Goal: Find contact information: Find contact information

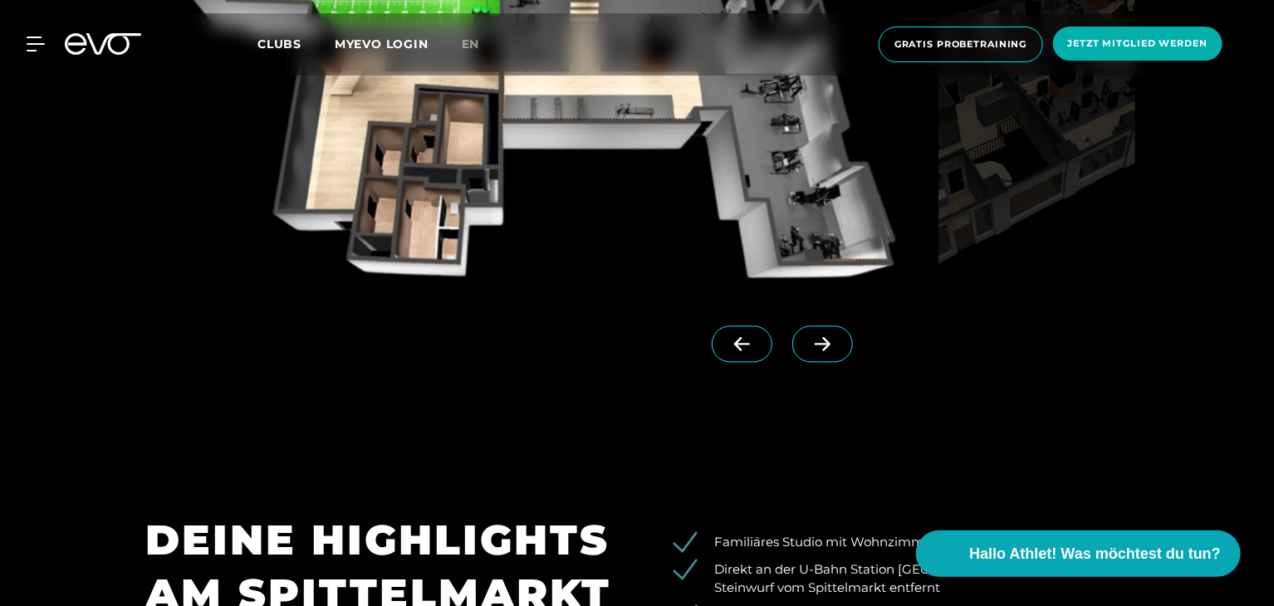
scroll to position [1661, 0]
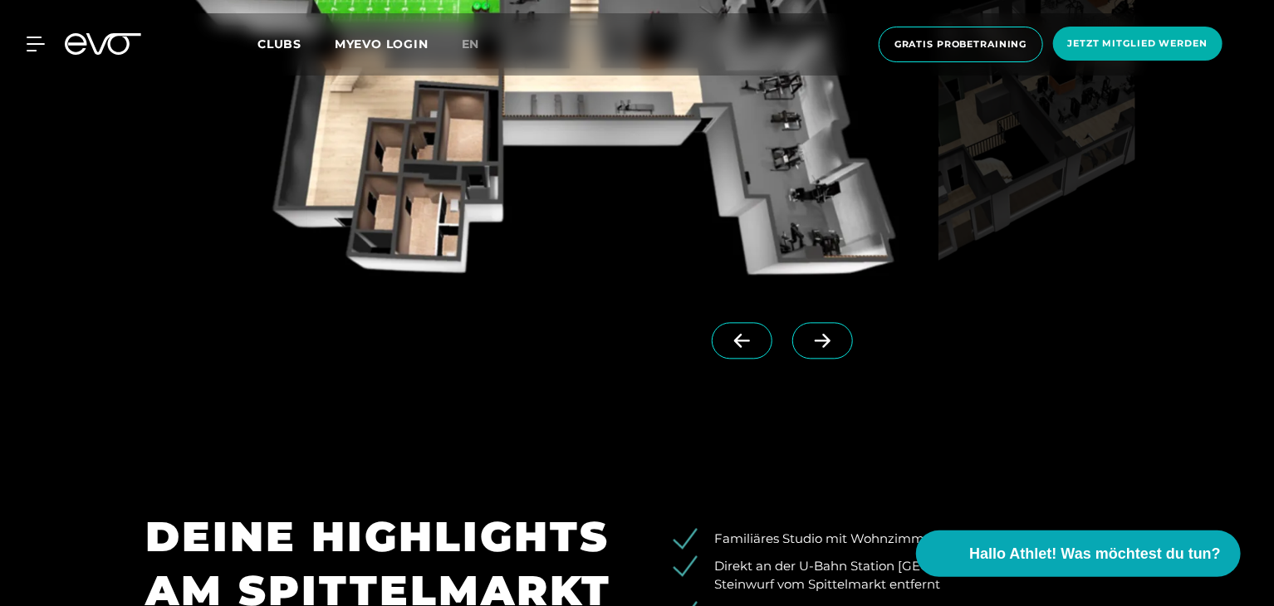
click at [795, 350] on span at bounding box center [822, 340] width 61 height 37
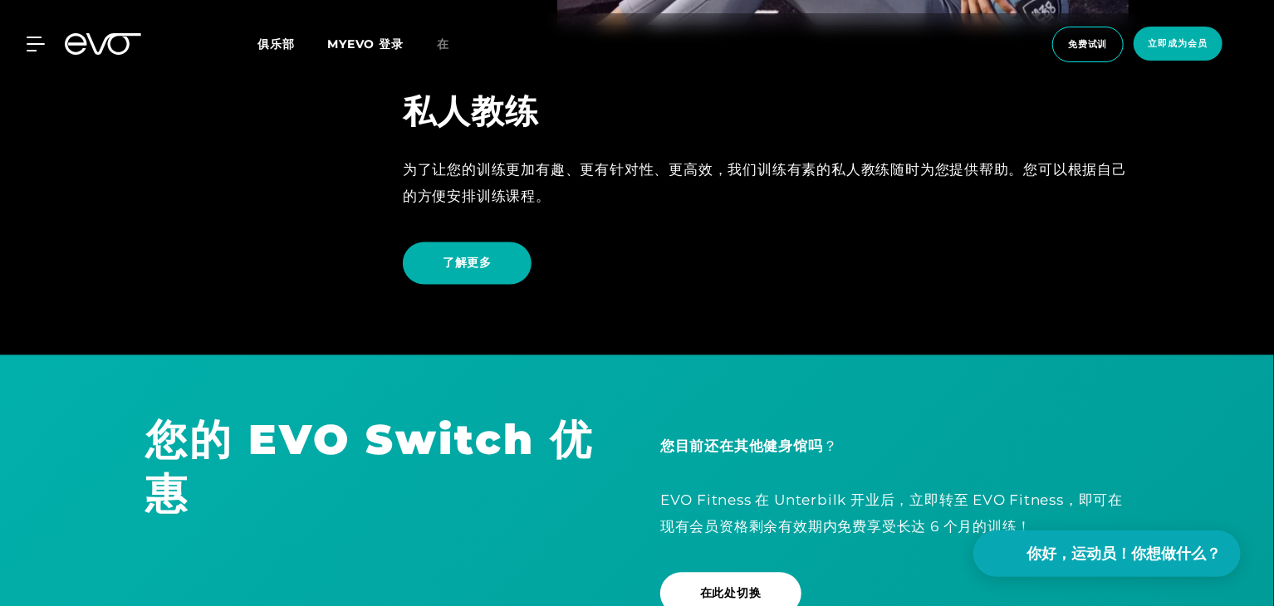
scroll to position [4650, 0]
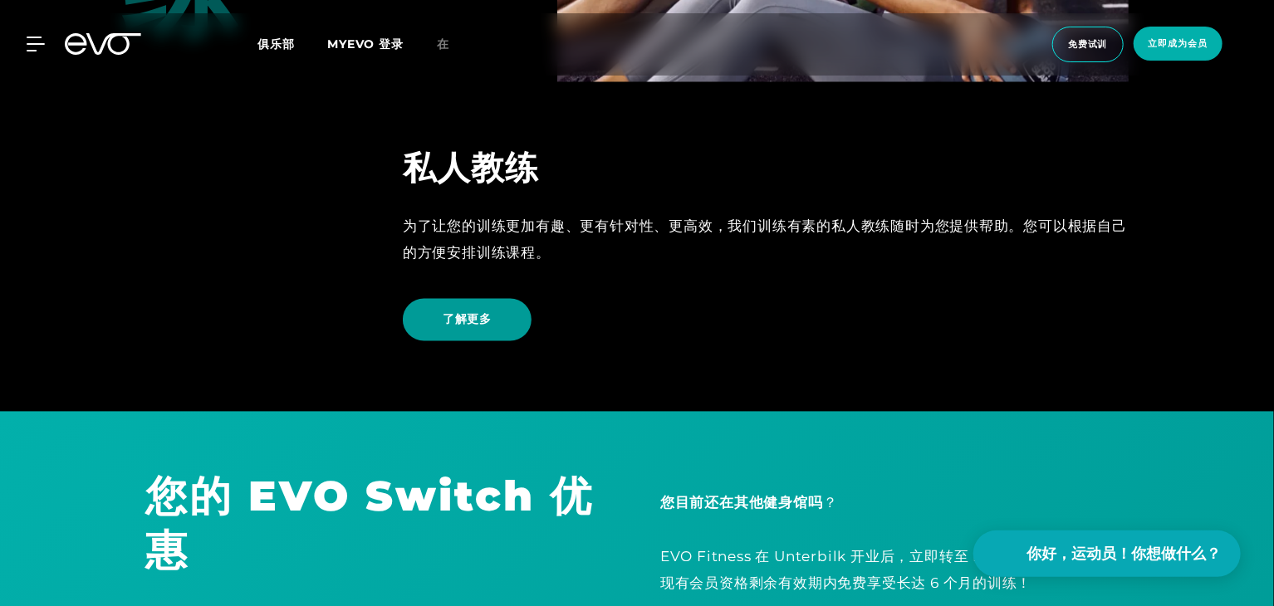
click at [508, 325] on span "了解更多" at bounding box center [467, 320] width 129 height 42
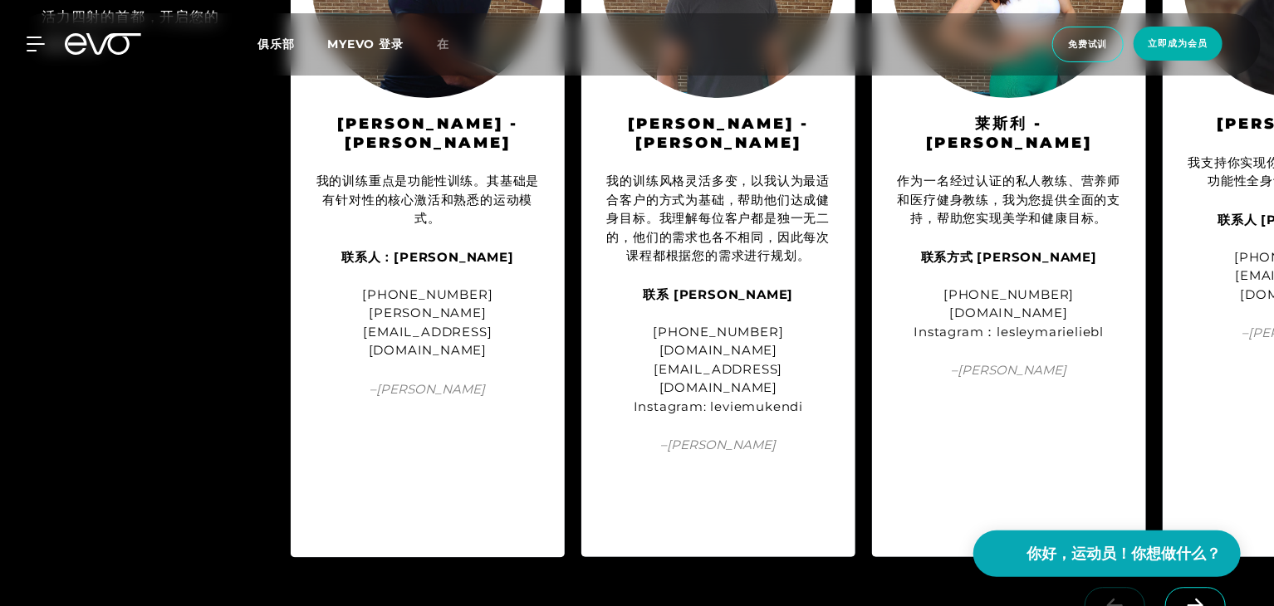
scroll to position [1827, 0]
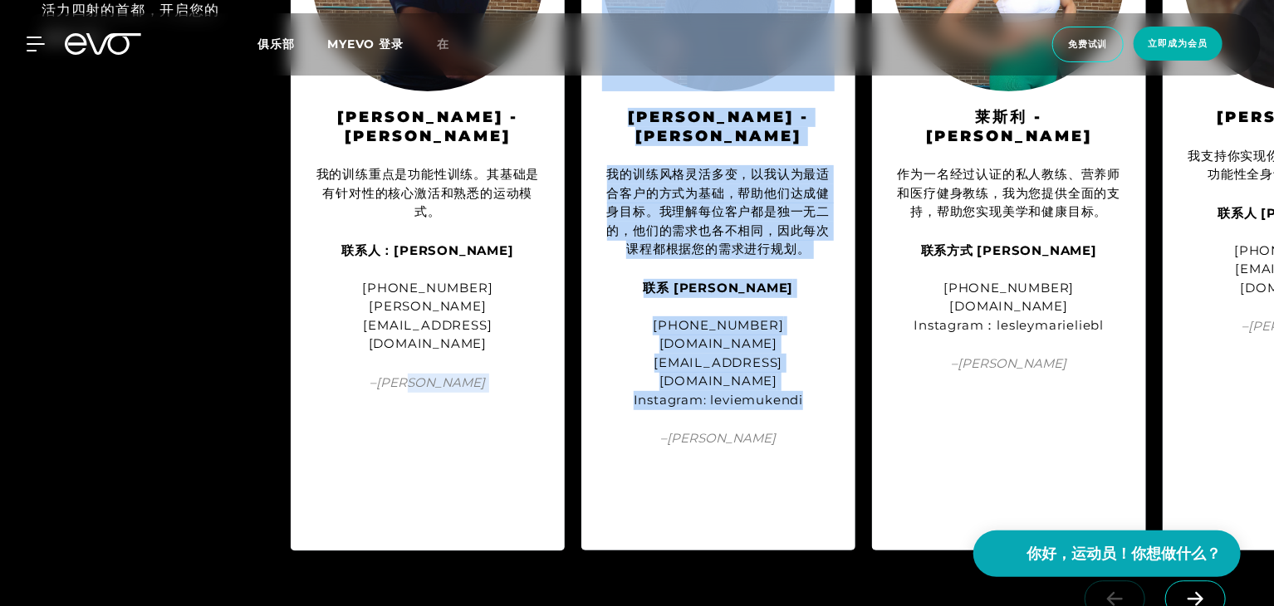
drag, startPoint x: 545, startPoint y: 546, endPoint x: 595, endPoint y: 536, distance: 50.8
click at [587, 541] on div "柏林 我们每位教练都会运用各自的理念和经验，为您量身定制训练方案。现在就在这个活力四射的首都，开启您的健康之旅！ 弗洛里安 - 柏林 我的训练重点是功能性训练…" at bounding box center [637, 192] width 1274 height 750
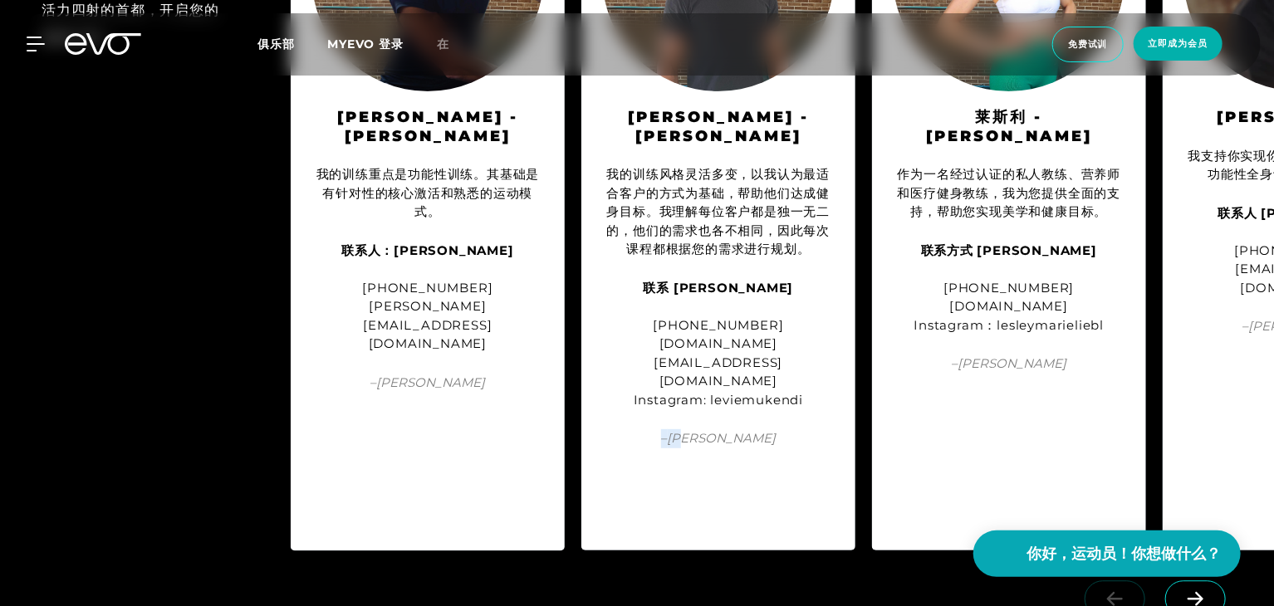
drag, startPoint x: 804, startPoint y: 405, endPoint x: 680, endPoint y: 418, distance: 124.3
click at [681, 418] on div "莱维 - 柏林 我的训练风格灵活多变，以我认为最适合客户的方式为基础，帮助他们达成健身目标。我理解每位客户都是独一无二的，他们的需求也各不相同，因此每次课程都…" at bounding box center [718, 192] width 274 height 717
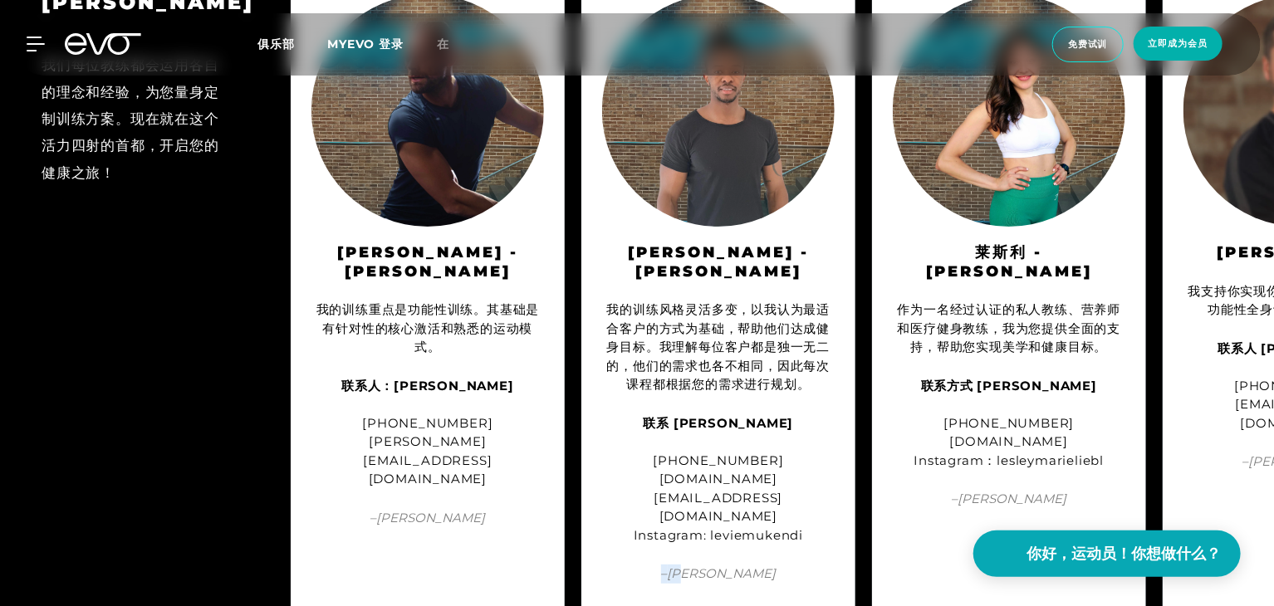
scroll to position [1578, 0]
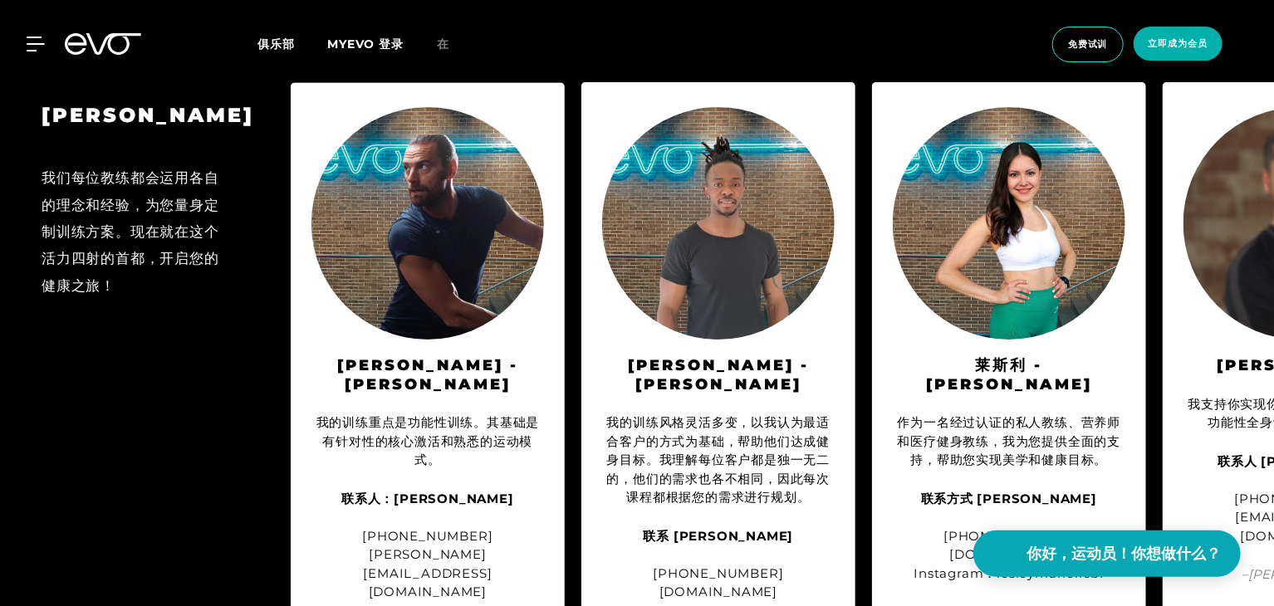
click at [1231, 184] on img at bounding box center [1299, 224] width 232 height 232
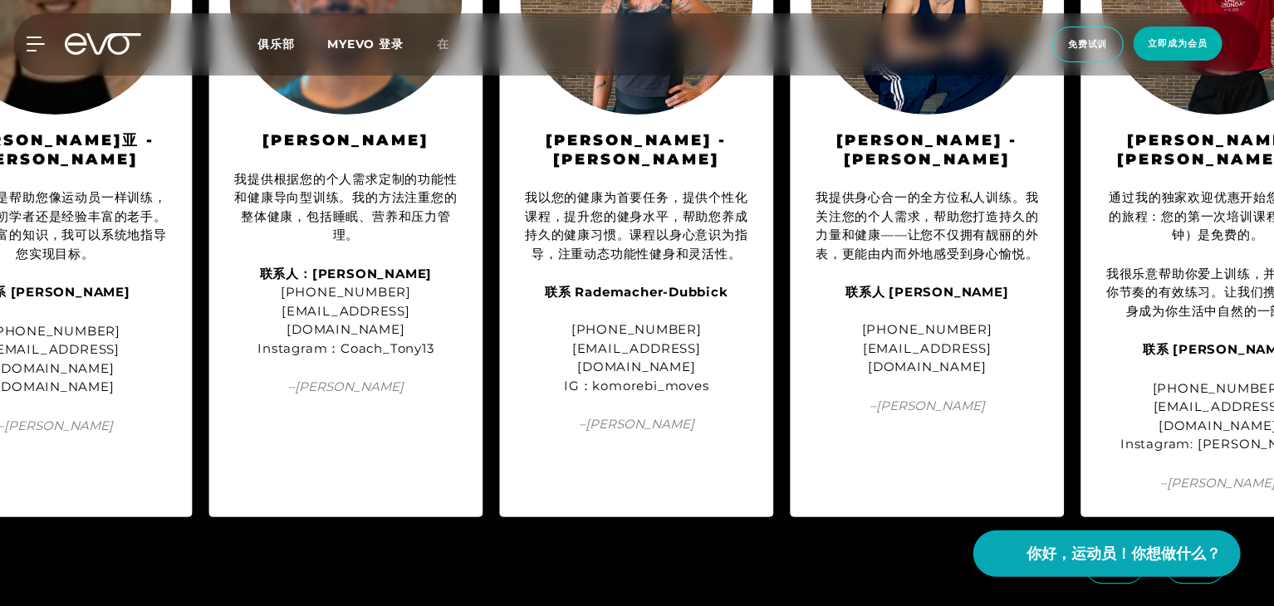
scroll to position [1827, 0]
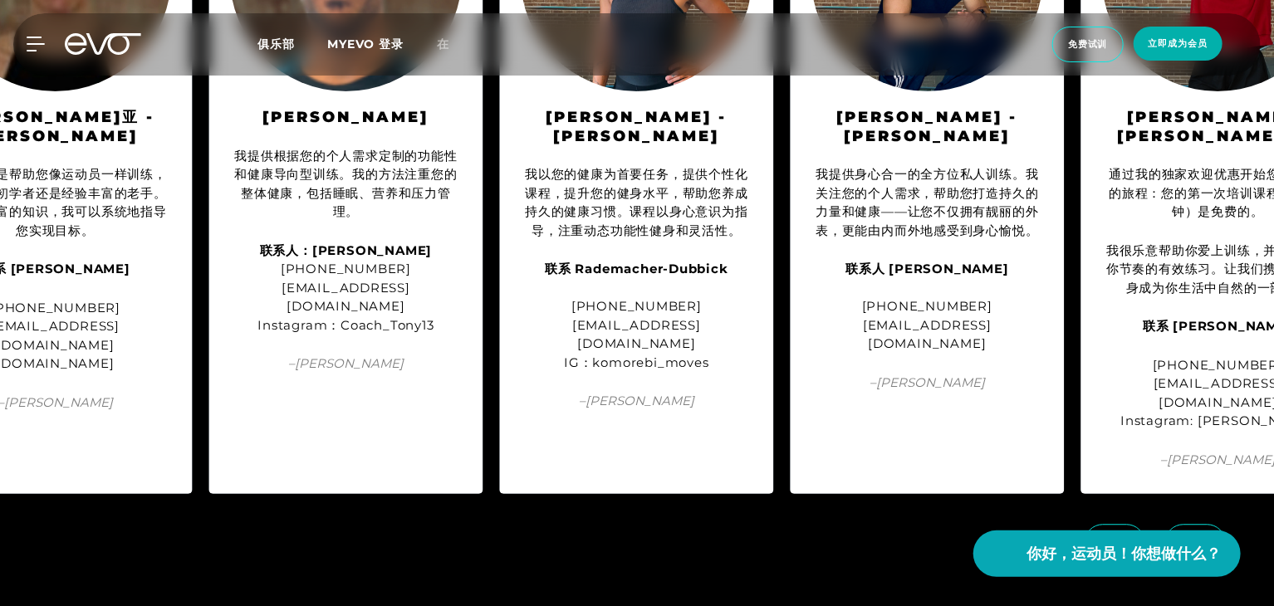
click at [1113, 536] on icon at bounding box center [1115, 543] width 16 height 14
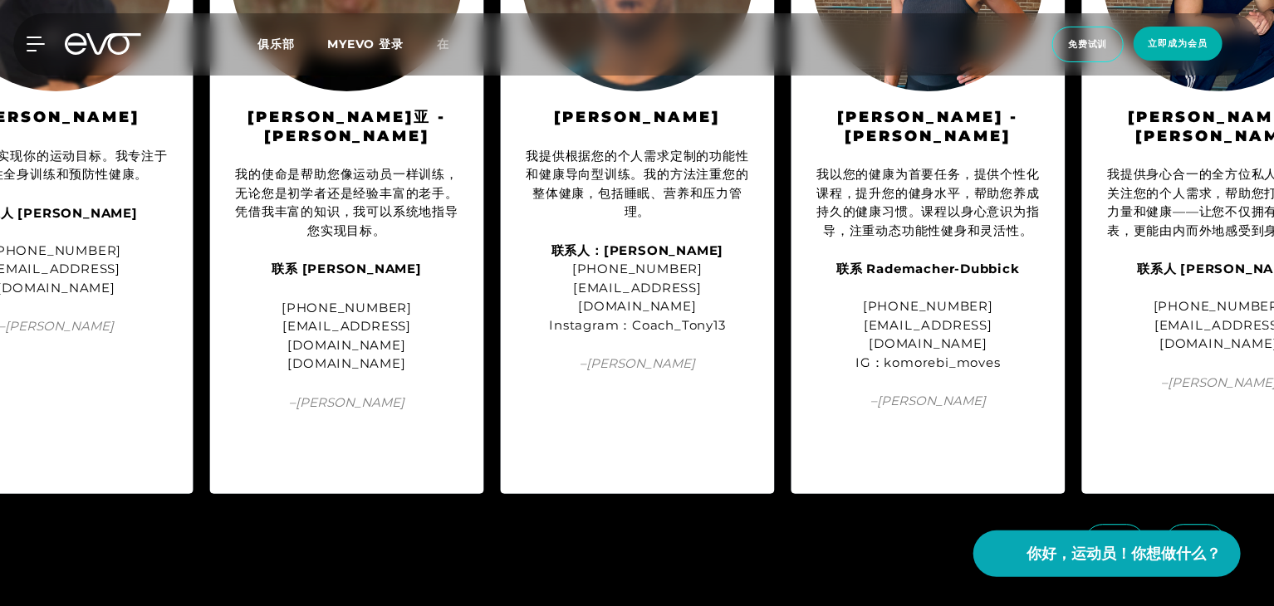
click at [1177, 524] on span at bounding box center [1195, 542] width 61 height 37
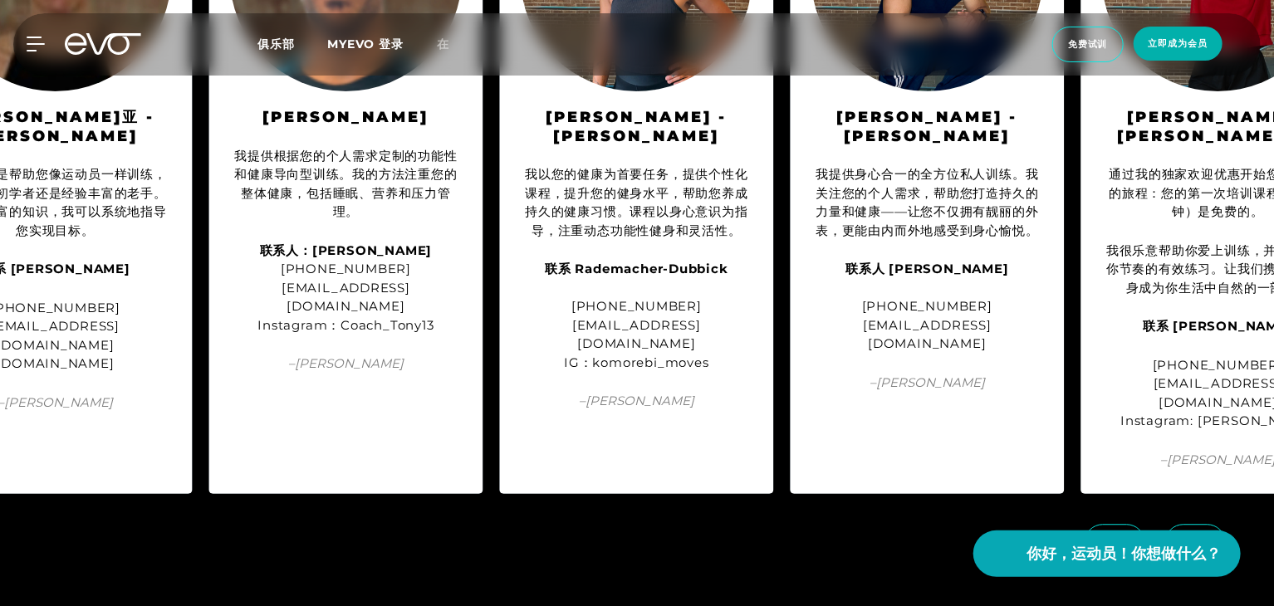
click at [1207, 535] on icon at bounding box center [1195, 542] width 29 height 15
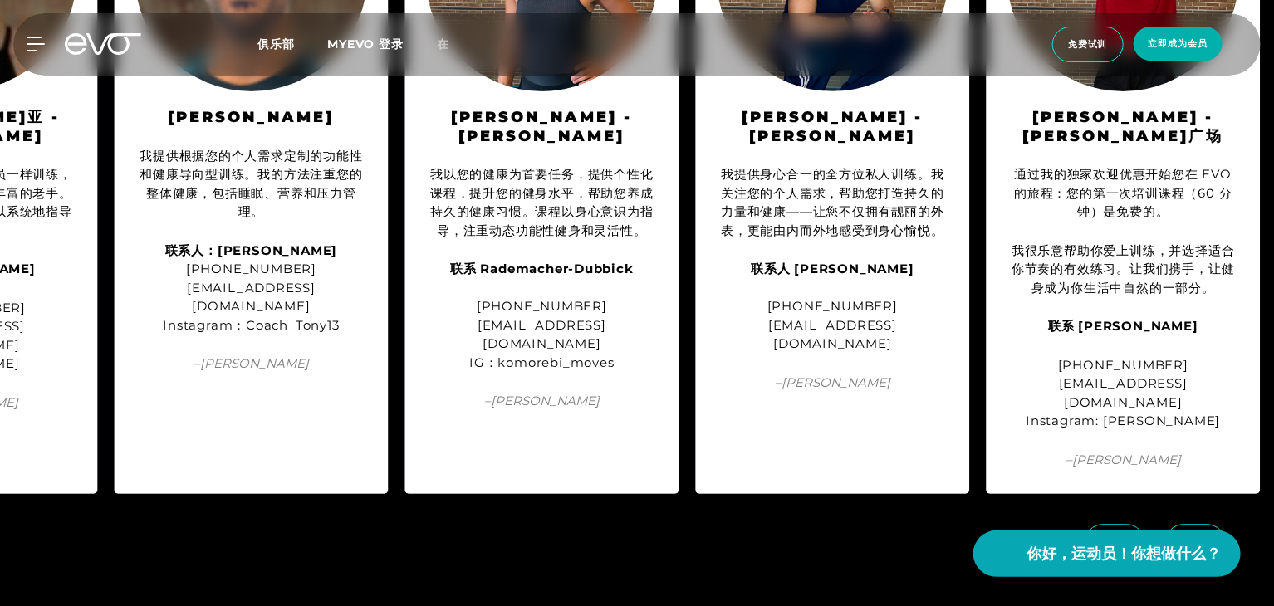
scroll to position [0, 1632]
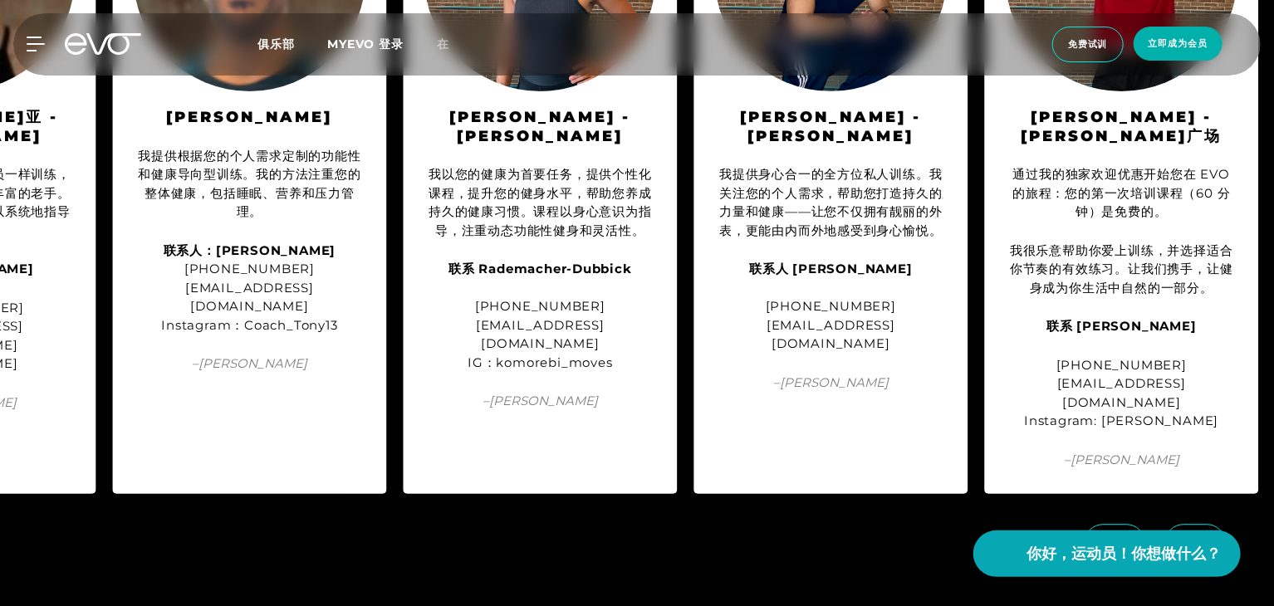
click at [1163, 511] on div at bounding box center [1158, 557] width 231 height 93
click at [1115, 524] on span at bounding box center [1114, 542] width 61 height 37
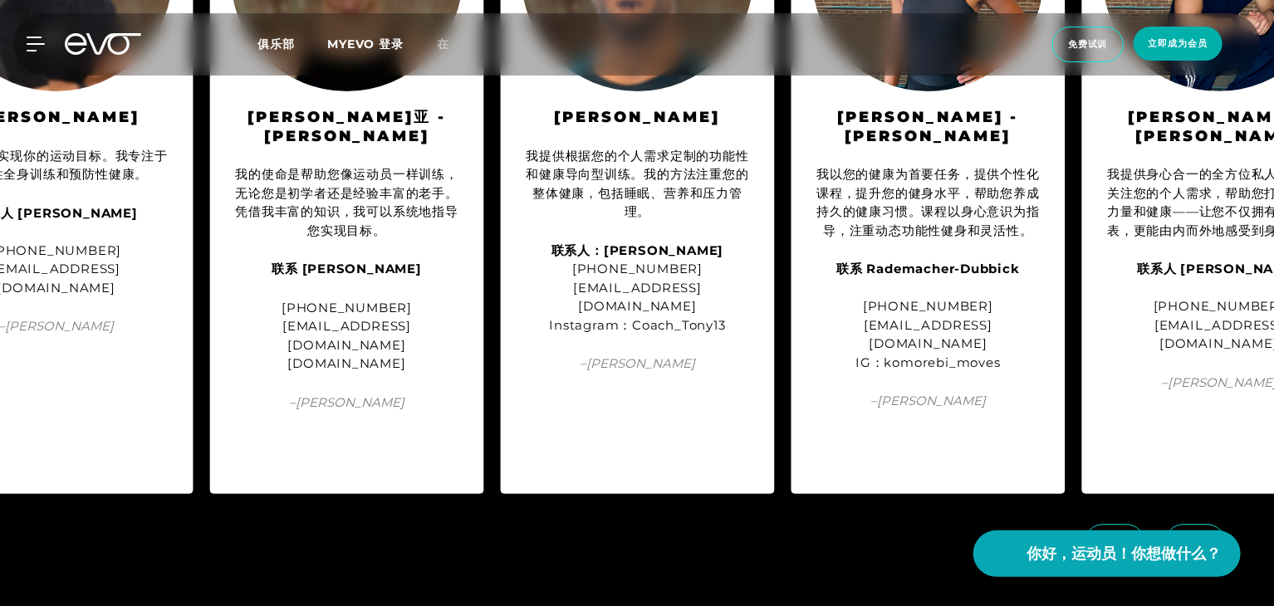
click at [1115, 524] on span at bounding box center [1114, 542] width 61 height 37
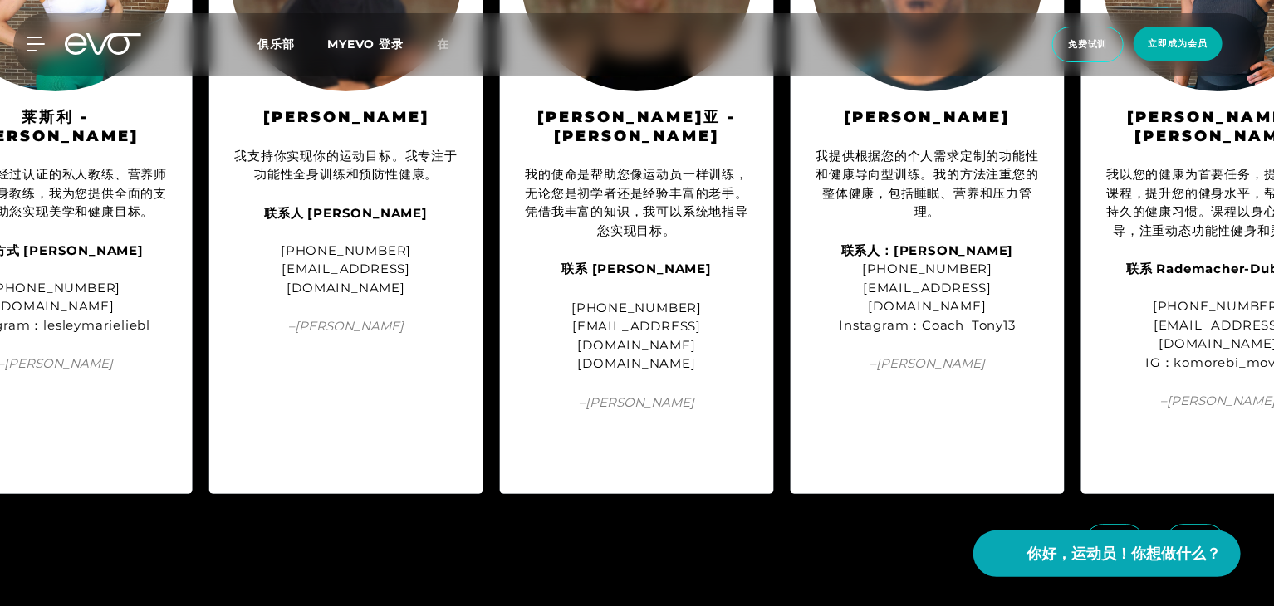
click at [1115, 524] on span at bounding box center [1114, 542] width 61 height 37
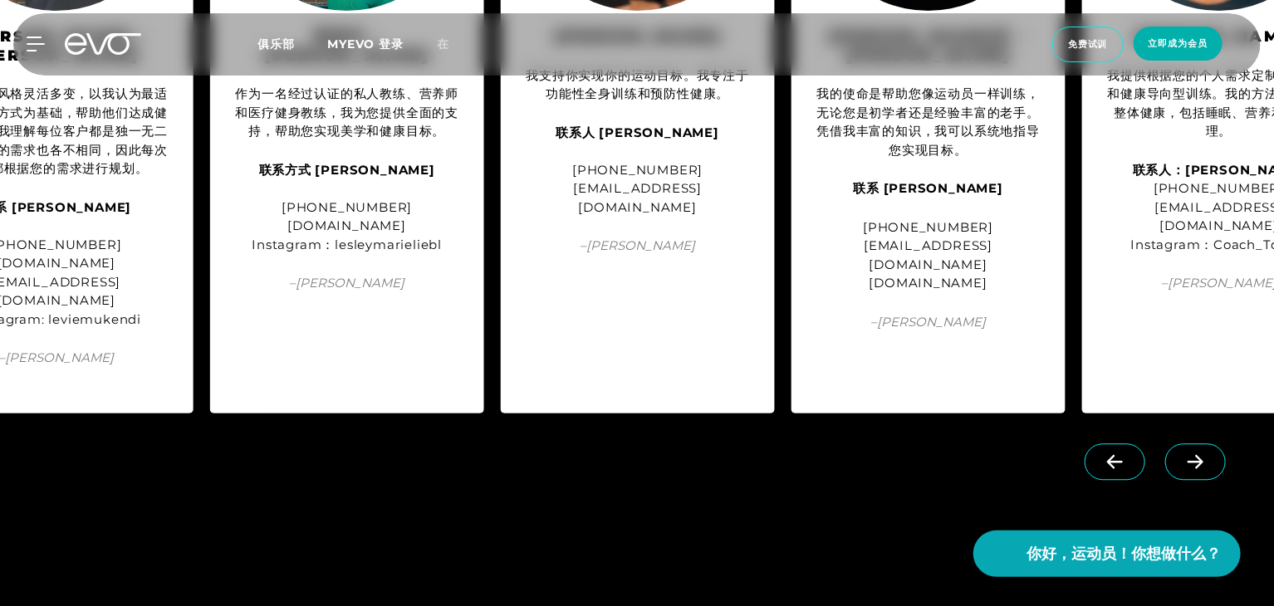
scroll to position [1910, 0]
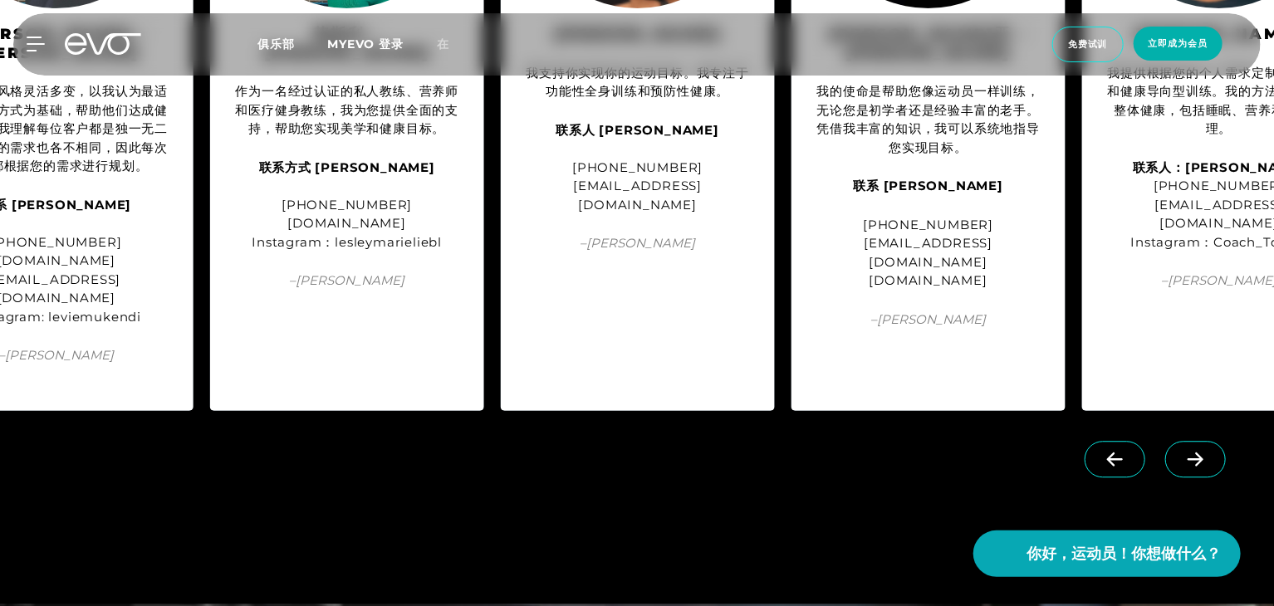
click at [1084, 428] on div at bounding box center [1158, 474] width 231 height 93
click at [1089, 441] on span at bounding box center [1114, 459] width 61 height 37
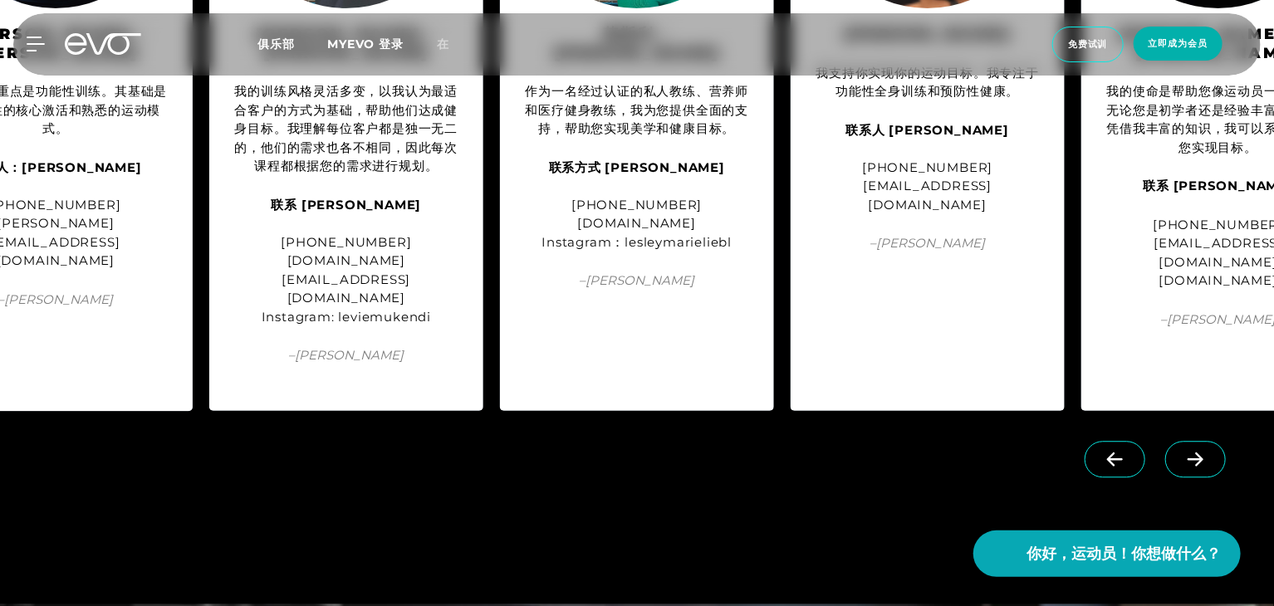
click at [1089, 441] on span at bounding box center [1114, 459] width 61 height 37
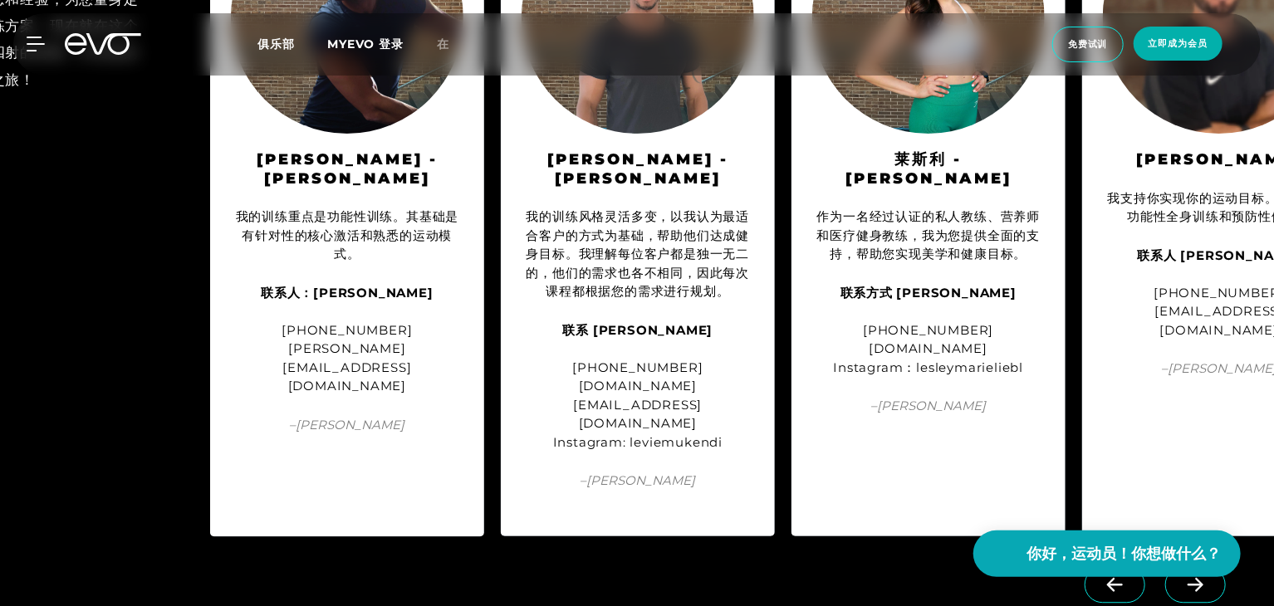
scroll to position [1578, 0]
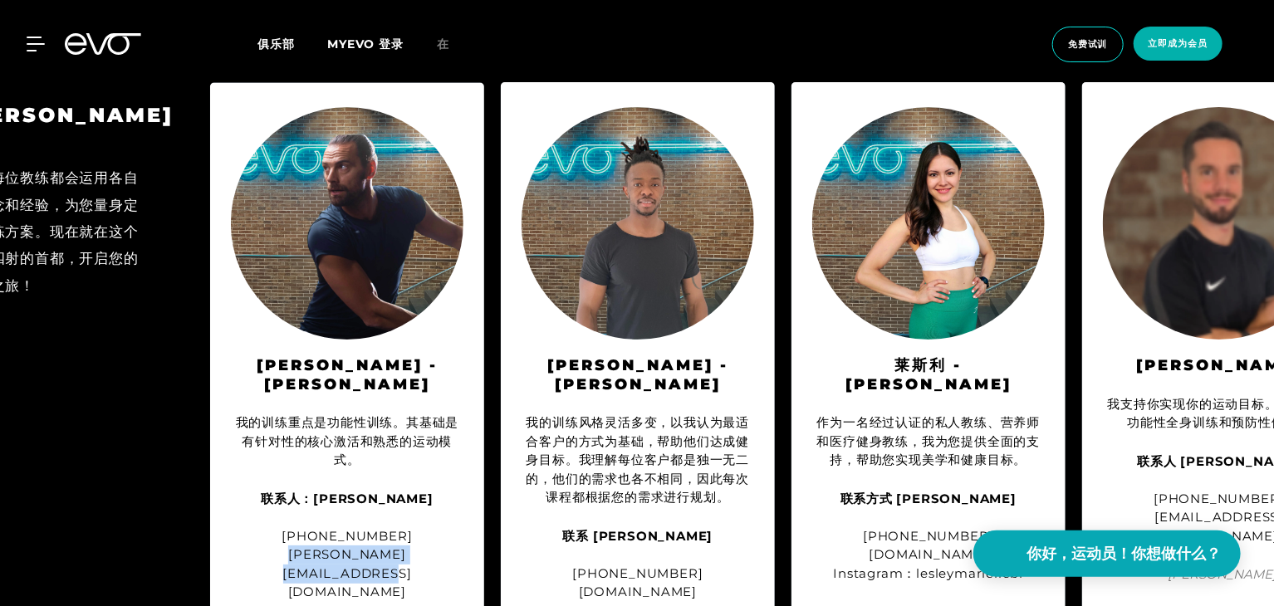
drag, startPoint x: 247, startPoint y: 532, endPoint x: 447, endPoint y: 532, distance: 200.1
click at [412, 547] on font "florian_bamberg@icloud.com" at bounding box center [347, 573] width 129 height 53
copy font "florian_bamberg@icloud.com"
drag, startPoint x: 463, startPoint y: 446, endPoint x: 430, endPoint y: 443, distance: 32.6
click at [430, 443] on div "我的训练重点是功能性训练。其基础是有针对性的核心激活和熟悉的运动模式。" at bounding box center [347, 442] width 232 height 56
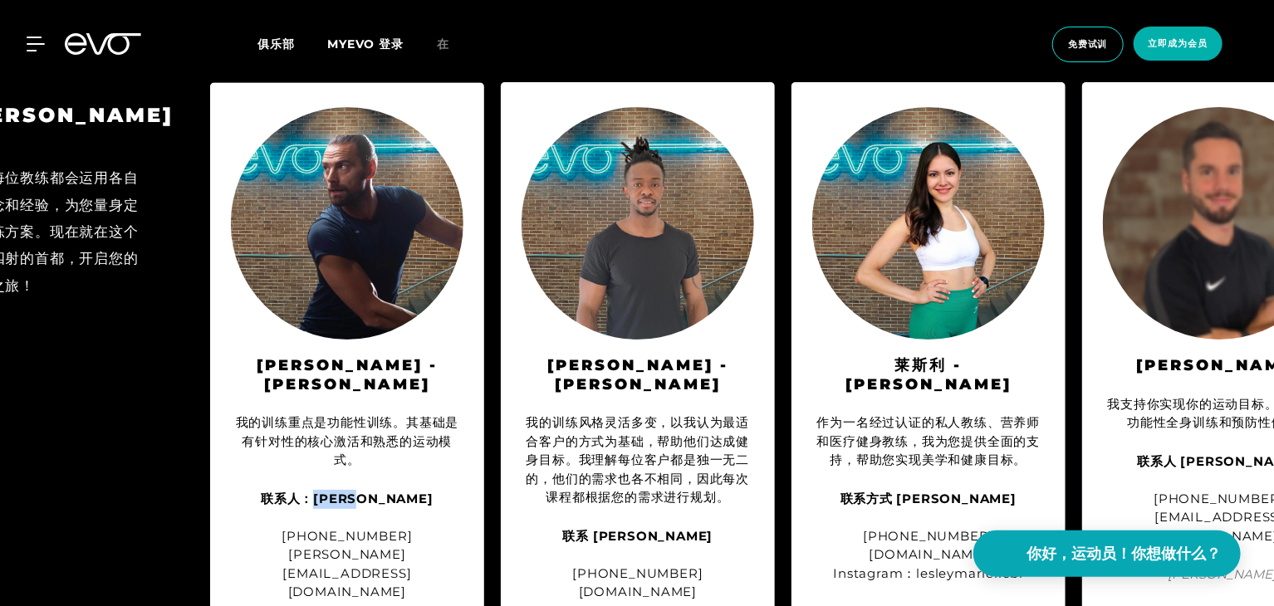
drag, startPoint x: 313, startPoint y: 483, endPoint x: 349, endPoint y: 480, distance: 35.9
click at [349, 492] on font "联系人：Florian Bamberg" at bounding box center [347, 500] width 173 height 16
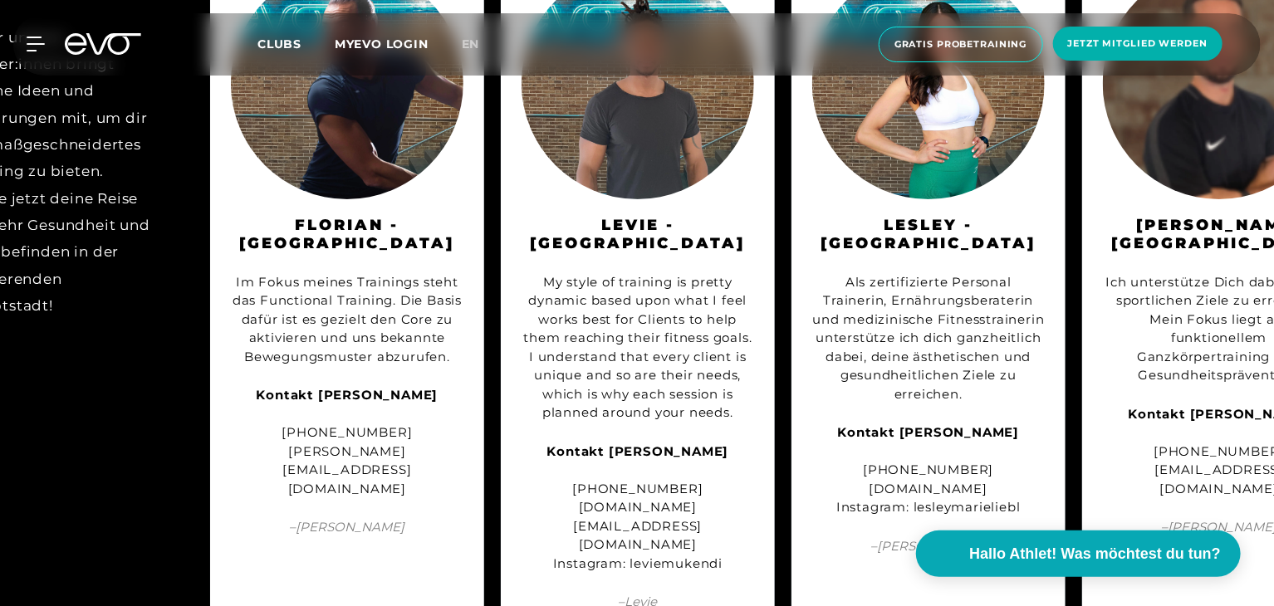
scroll to position [1960, 0]
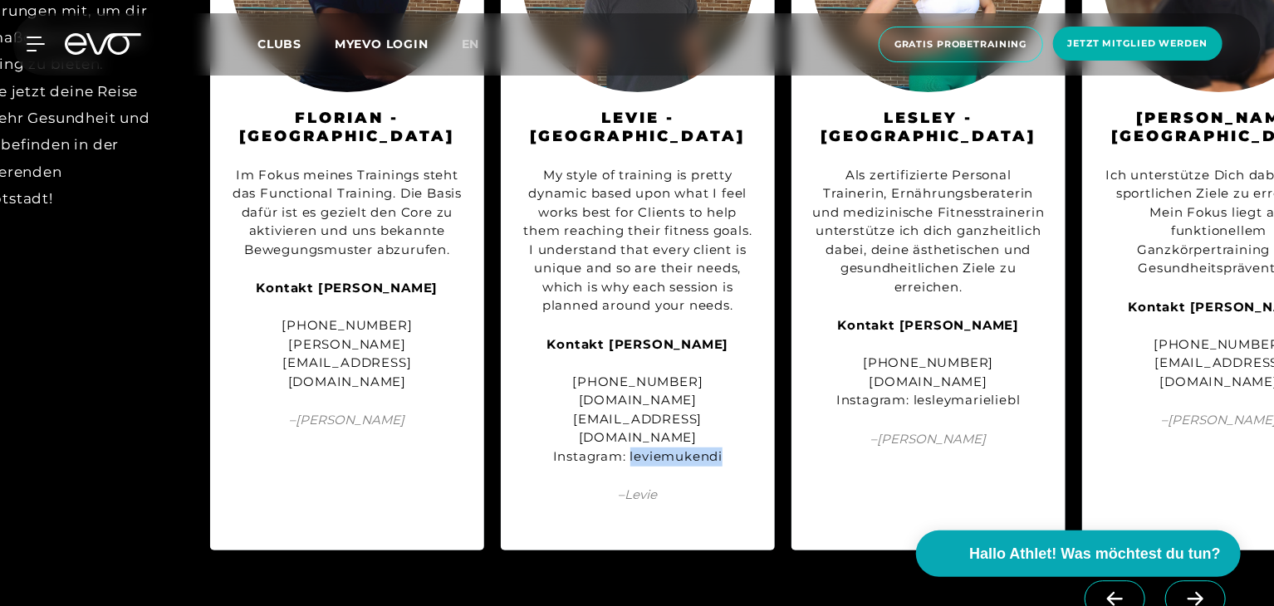
drag, startPoint x: 629, startPoint y: 396, endPoint x: 721, endPoint y: 393, distance: 92.2
click at [721, 393] on div "Kontakt Levie Mukendi +49 162 4788251 leviengoy.fitness@gmail.com Instagram: le…" at bounding box center [637, 400] width 232 height 131
copy div "leviemukendi"
click at [539, 382] on div "Kontakt Levie Mukendi +49 162 4788251 leviengoy.fitness@gmail.com Instagram: le…" at bounding box center [637, 400] width 232 height 131
drag, startPoint x: 537, startPoint y: 379, endPoint x: 746, endPoint y: 372, distance: 208.6
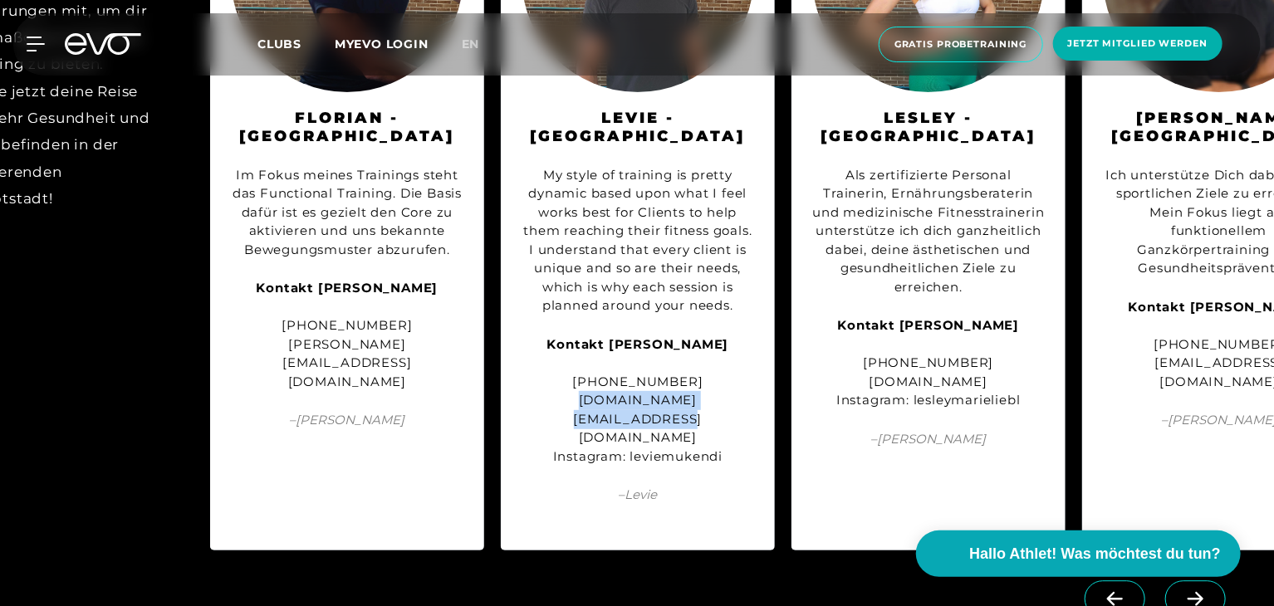
click at [746, 372] on div "Kontakt Levie Mukendi +49 162 4788251 leviengoy.fitness@gmail.com Instagram: le…" at bounding box center [637, 400] width 232 height 131
copy div "leviengoy.fitness@gmail.com"
drag, startPoint x: 565, startPoint y: 546, endPoint x: 582, endPoint y: 548, distance: 17.6
click at [582, 548] on div "BERLIN Jeder unserer Trainer:innen bringt eigene Ideen und Erfahrungen mit, um …" at bounding box center [637, 193] width 1274 height 750
click at [1199, 591] on icon at bounding box center [1195, 598] width 29 height 15
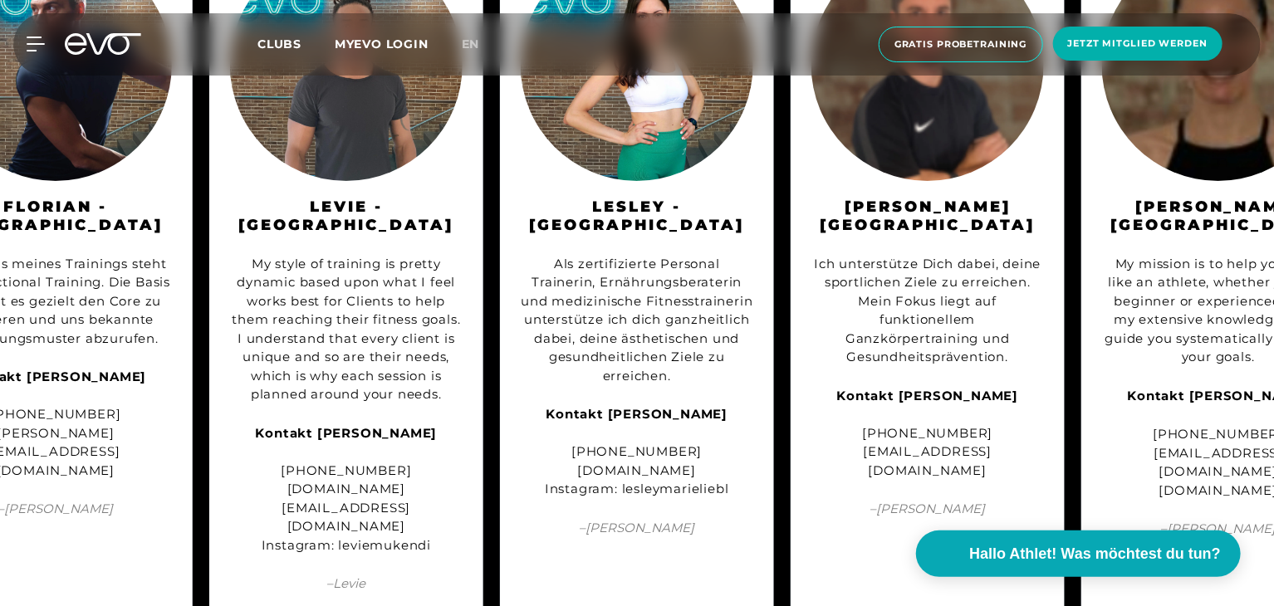
scroll to position [1877, 0]
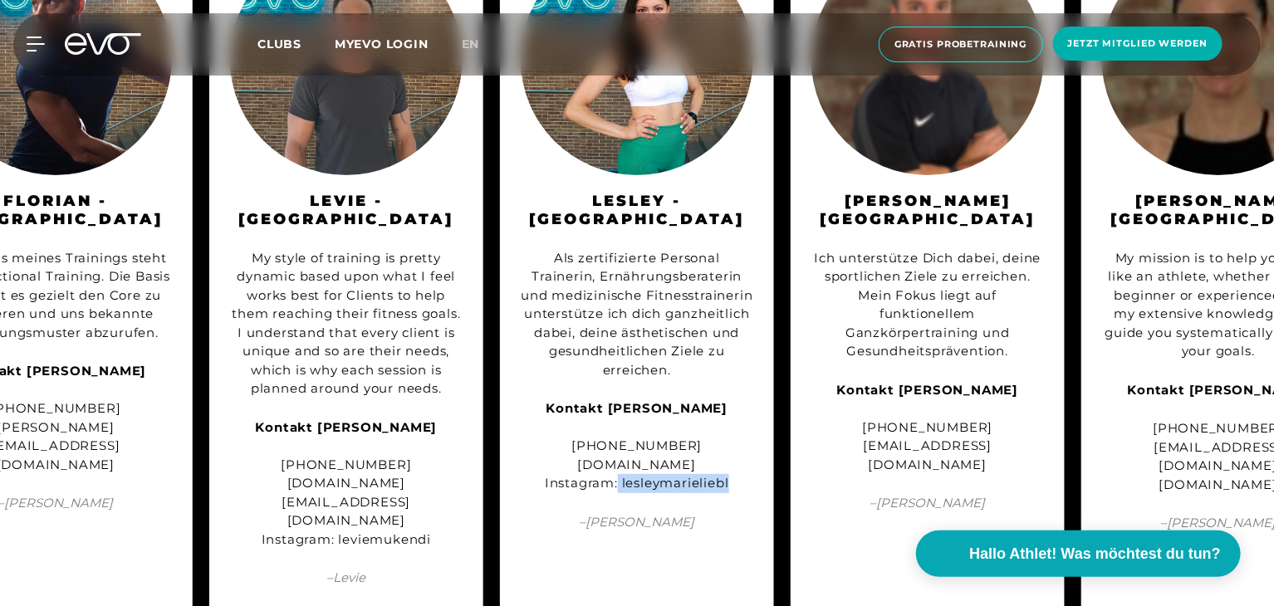
drag, startPoint x: 619, startPoint y: 482, endPoint x: 729, endPoint y: 477, distance: 110.5
click at [729, 477] on div "Kontakt Lesley Marie Liebl +49 176 55236845 www.lesleythetrainer.com Instagram:…" at bounding box center [637, 446] width 232 height 94
copy div "lesleymarieliebl"
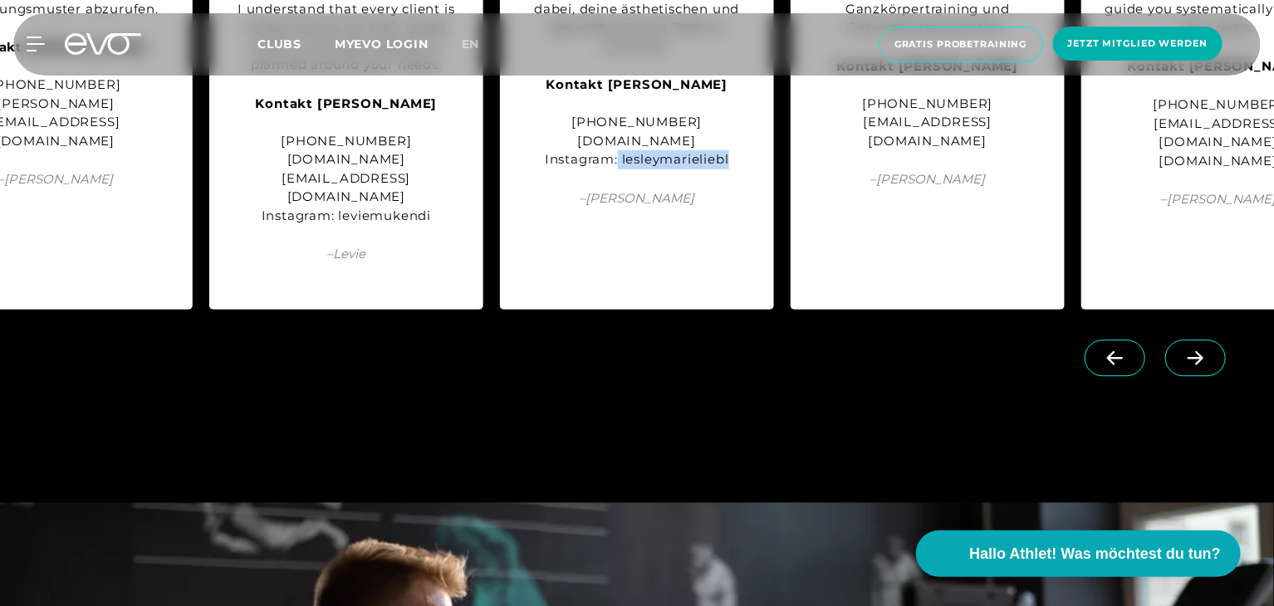
scroll to position [2210, 0]
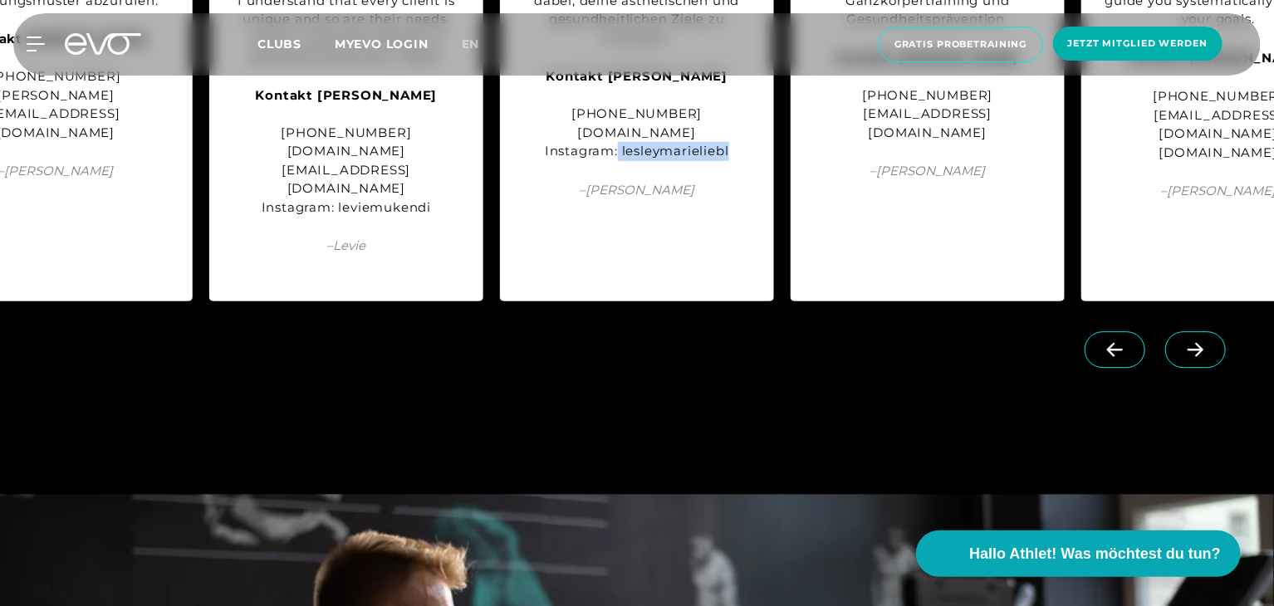
click at [1118, 342] on icon at bounding box center [1114, 349] width 29 height 15
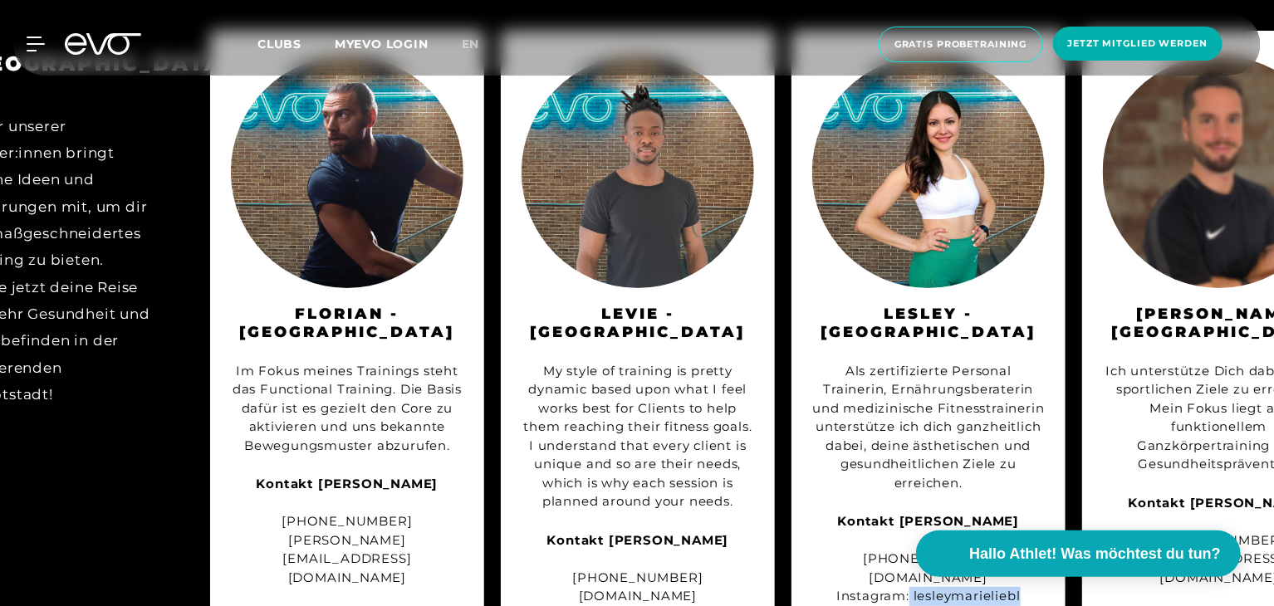
scroll to position [2127, 0]
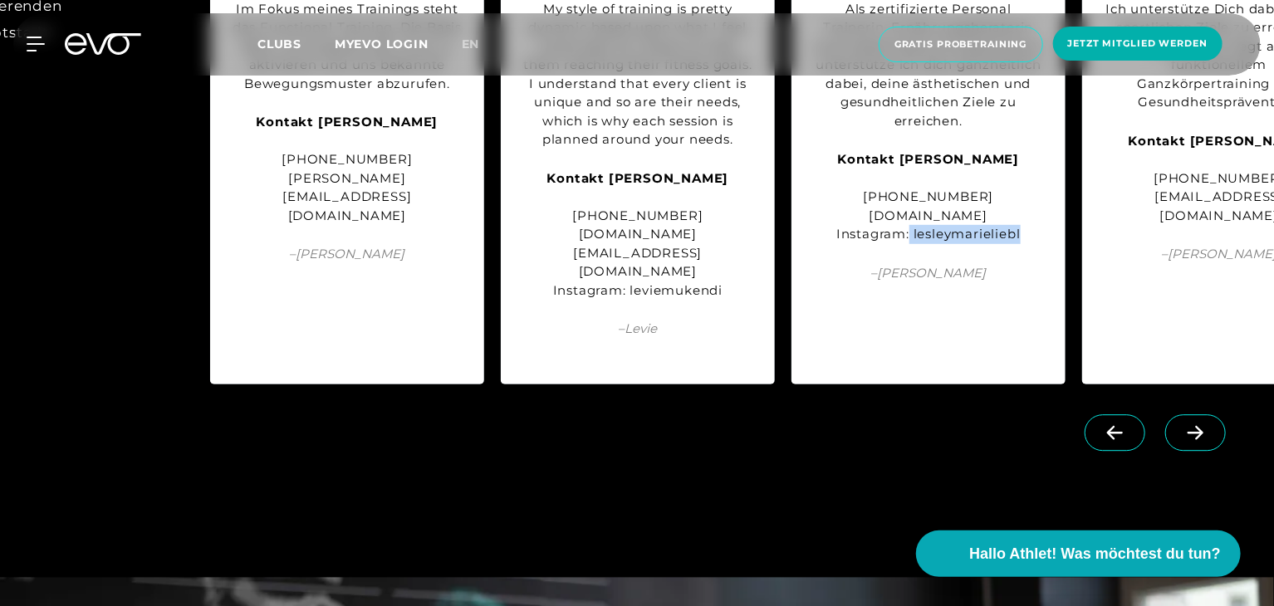
click at [1181, 425] on icon at bounding box center [1195, 432] width 29 height 15
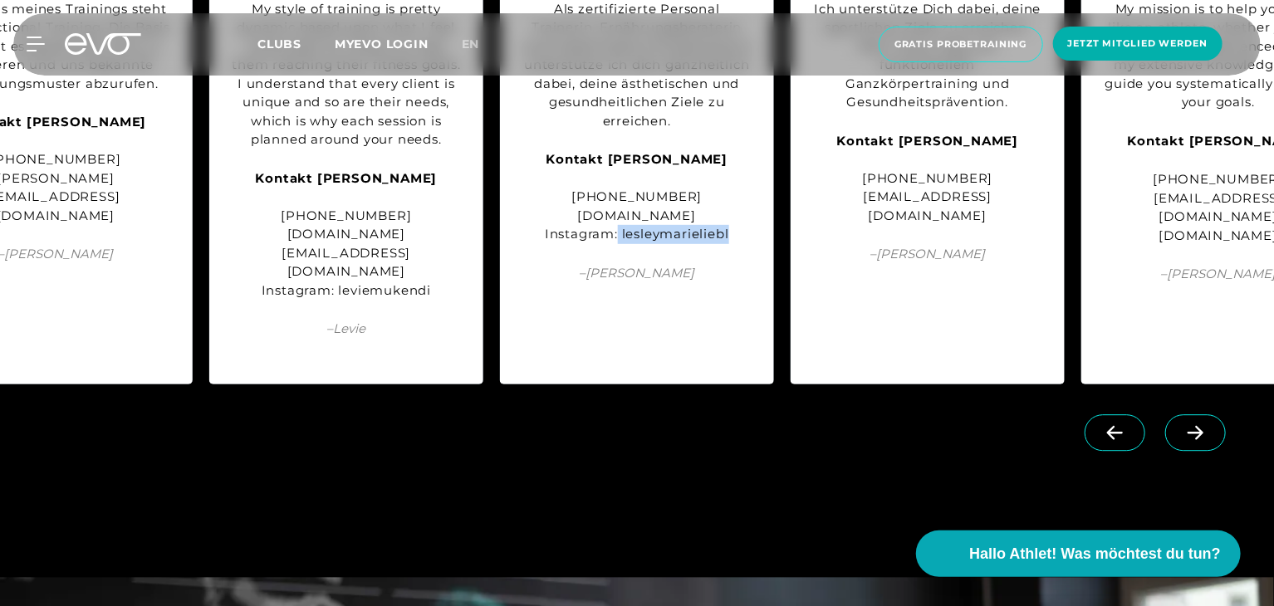
click at [1181, 425] on icon at bounding box center [1195, 432] width 29 height 15
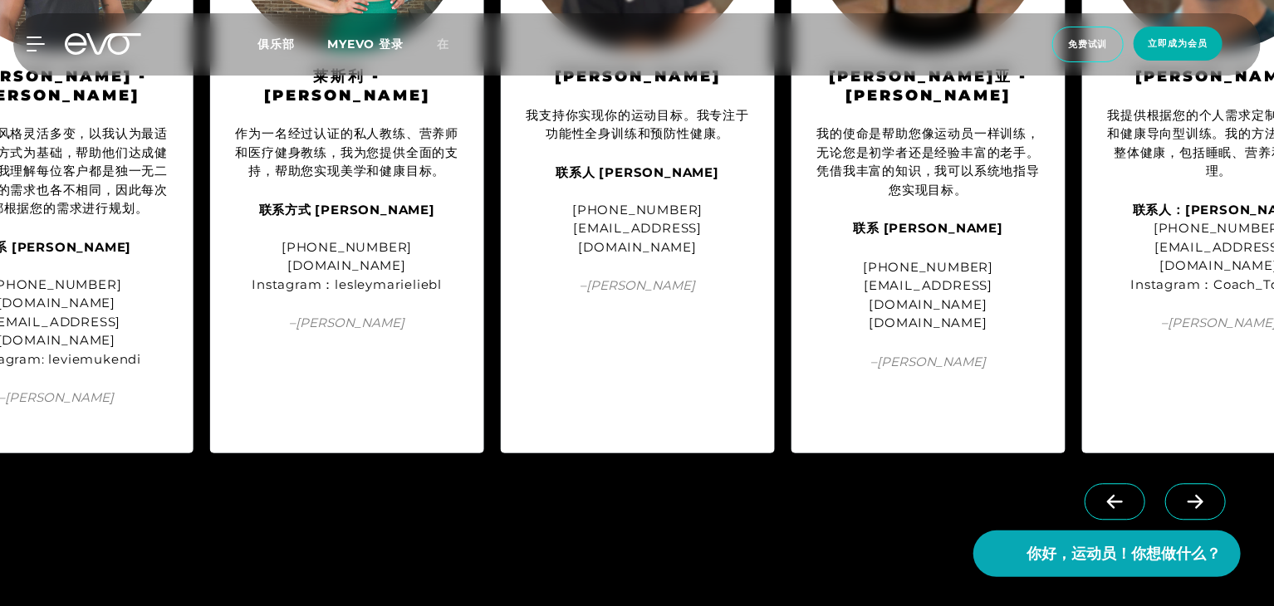
scroll to position [1910, 0]
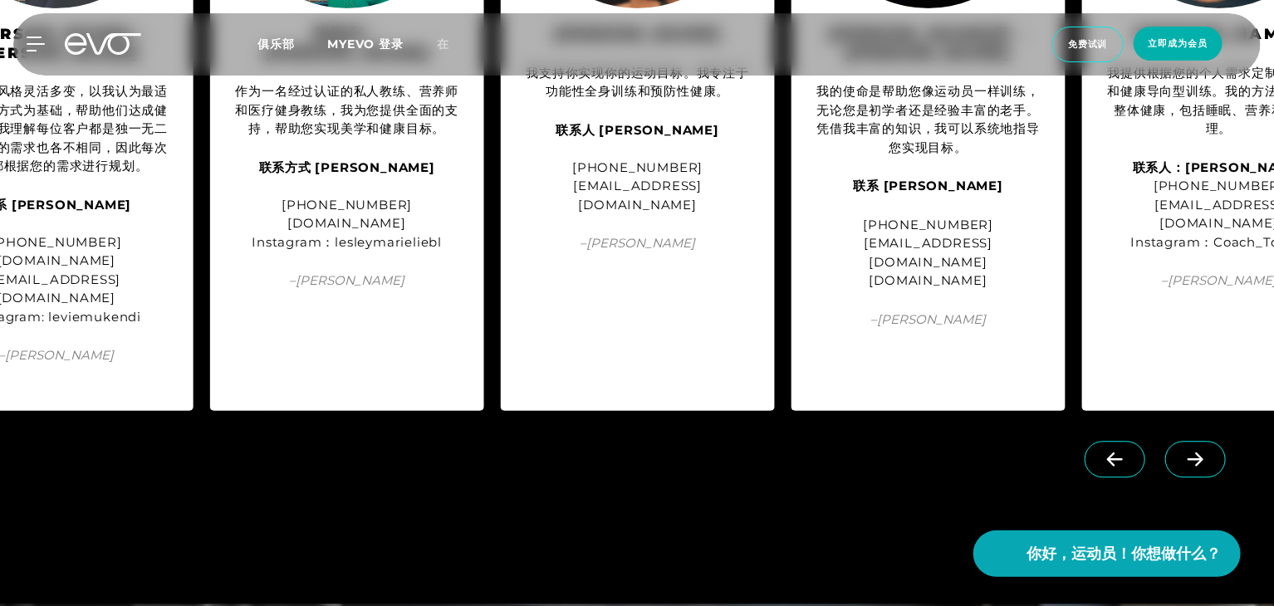
click at [1210, 441] on span at bounding box center [1195, 459] width 61 height 37
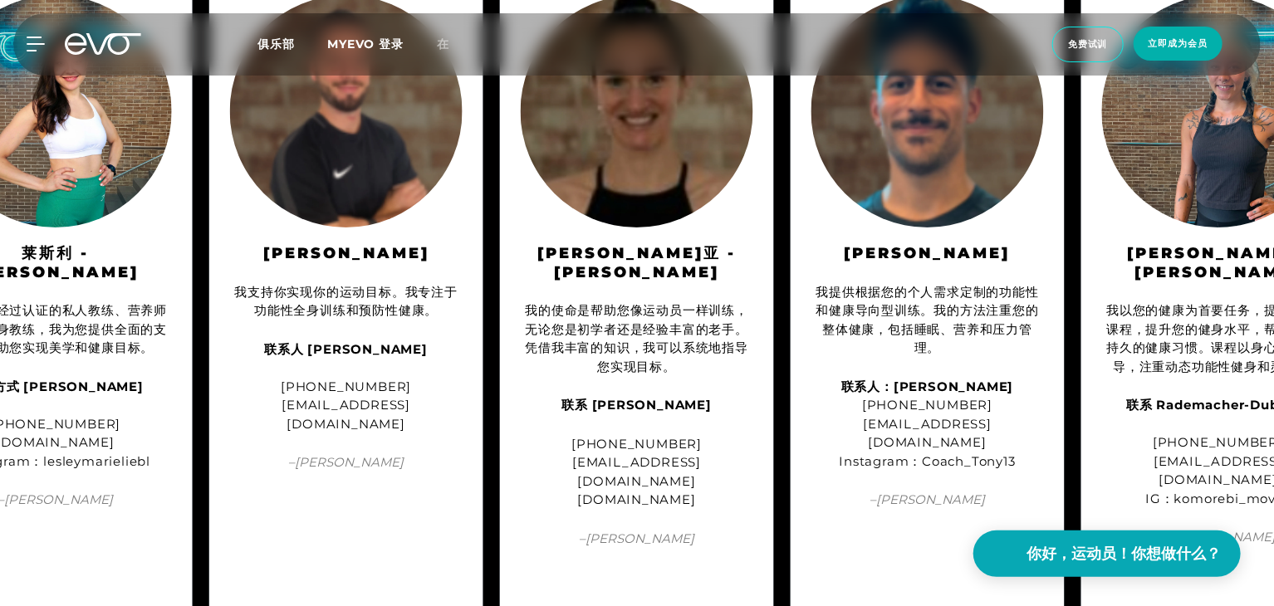
scroll to position [1744, 0]
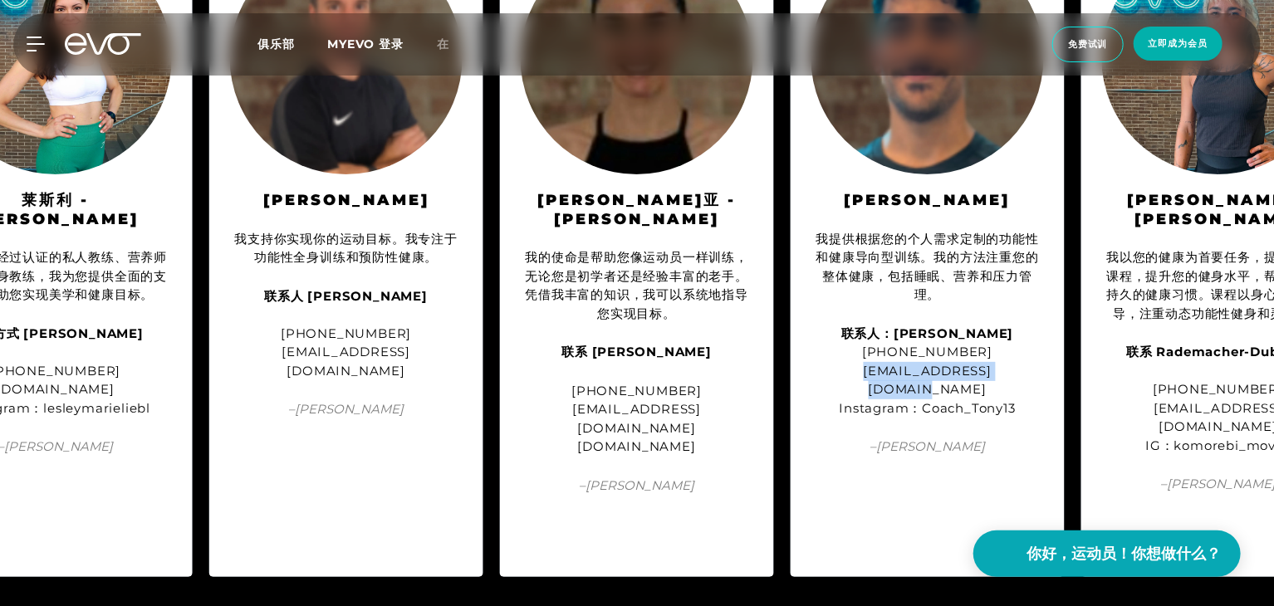
drag, startPoint x: 846, startPoint y: 386, endPoint x: 1016, endPoint y: 387, distance: 169.4
click at [1016, 387] on div "联系人：Anthony Micelli-Papadopoulos +49 152 22327070 a.micelli120@gmail.com Instag…" at bounding box center [927, 372] width 232 height 94
copy font "a.micelli120@gmail.com"
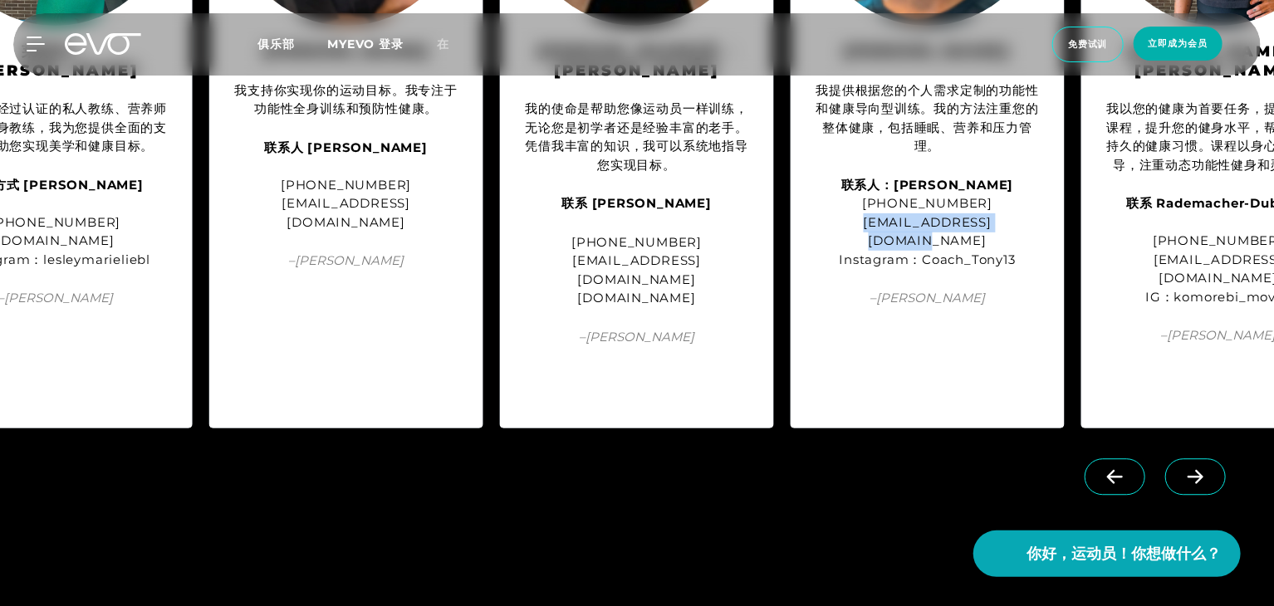
scroll to position [1910, 0]
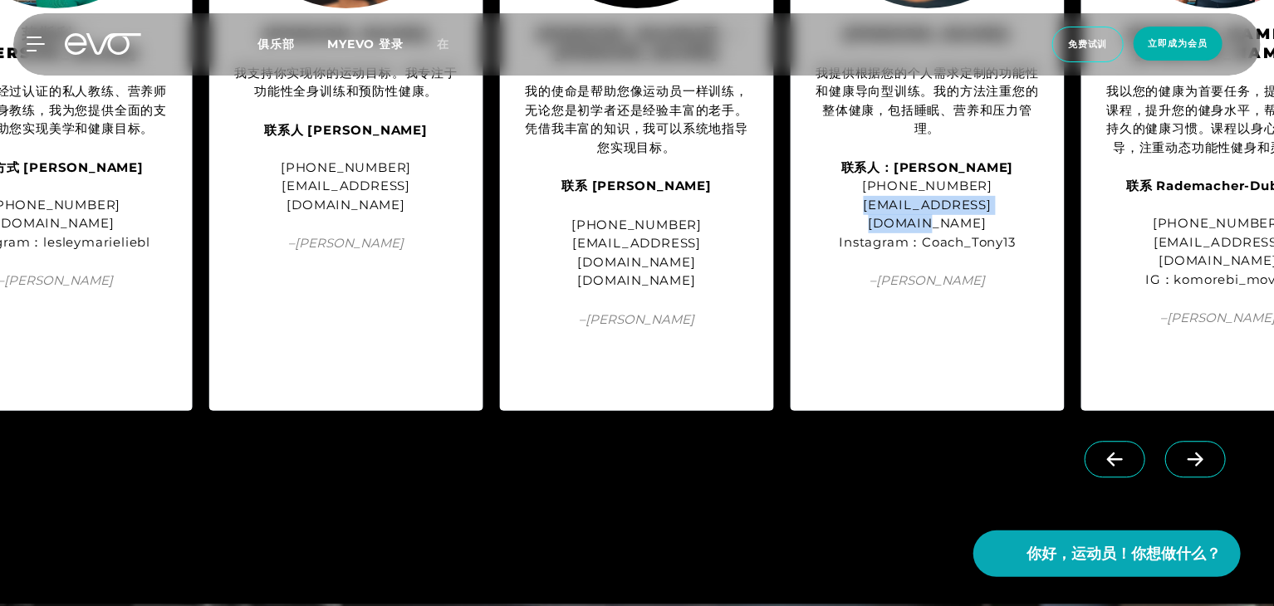
click at [1209, 452] on icon at bounding box center [1195, 459] width 29 height 15
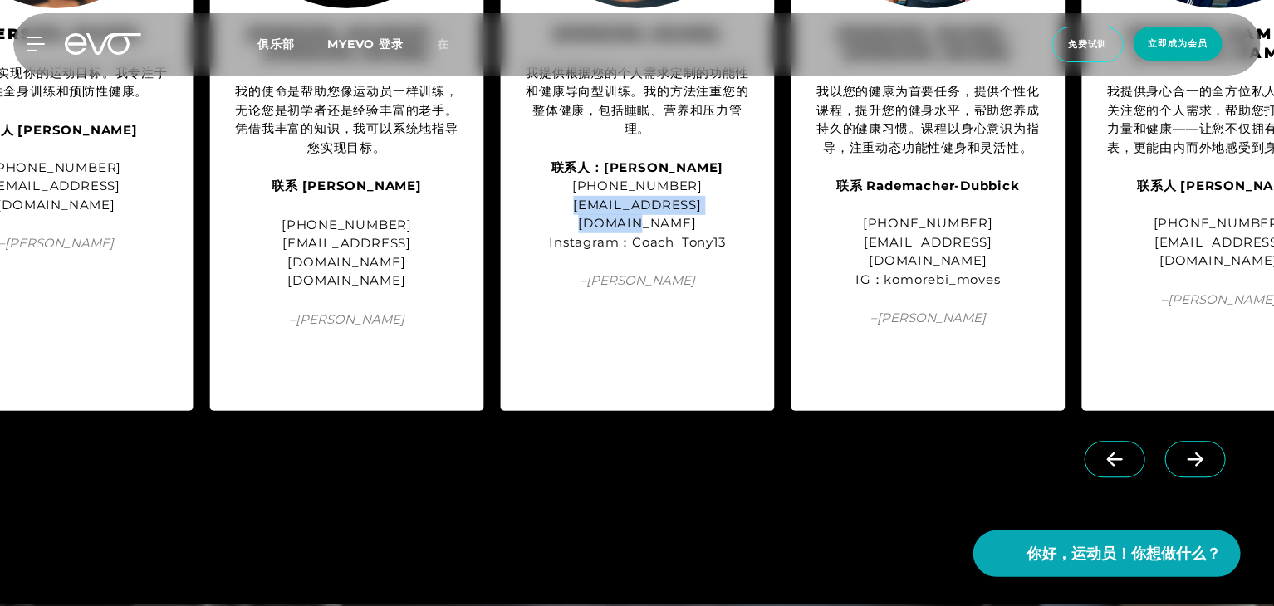
click at [1209, 452] on icon at bounding box center [1195, 459] width 29 height 15
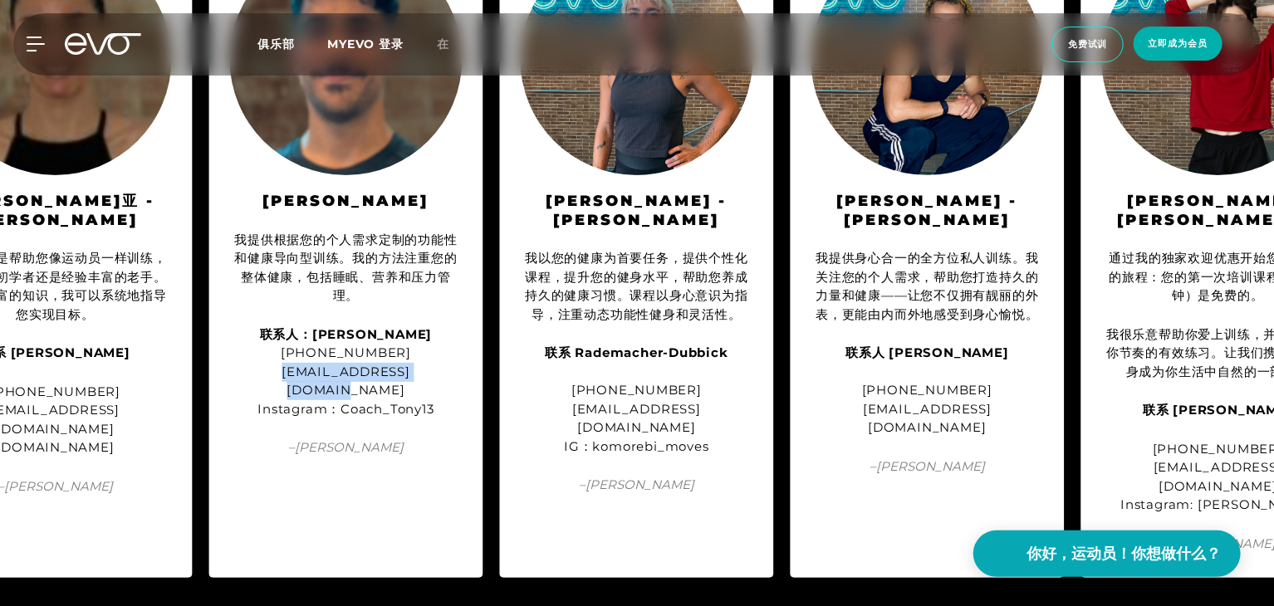
scroll to position [1744, 0]
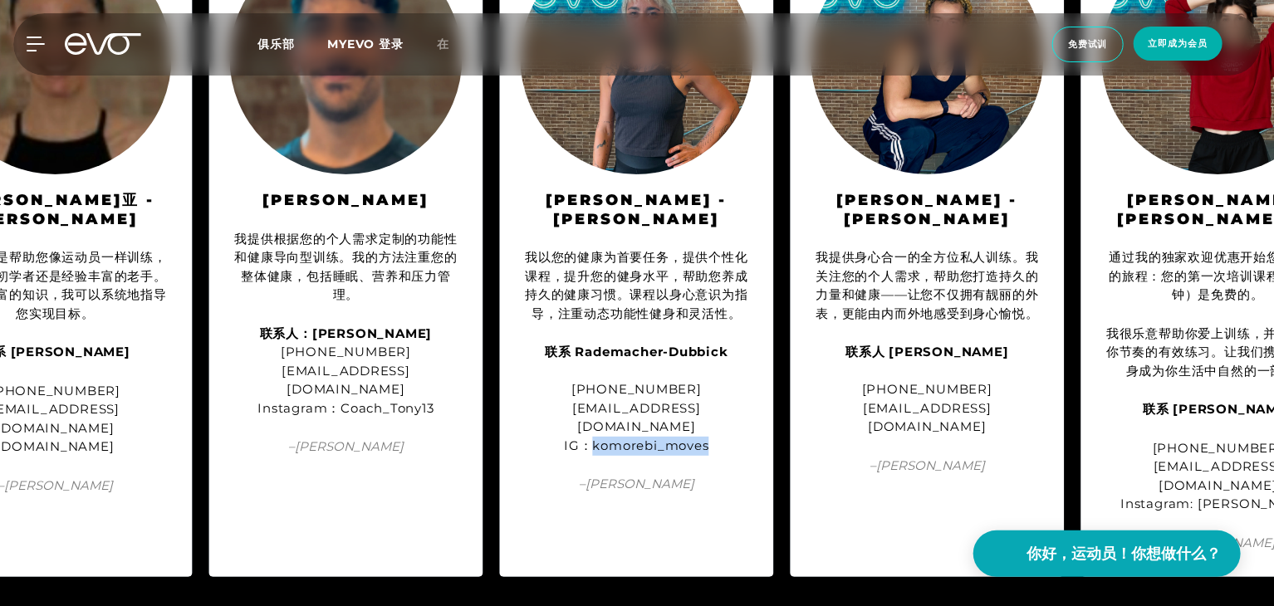
drag, startPoint x: 595, startPoint y: 408, endPoint x: 717, endPoint y: 412, distance: 123.0
click at [717, 412] on div "联系 Rademacher-Dubbick +49 160 4647797 contact@komorebimoves.de IG：komorebi_moves" at bounding box center [637, 399] width 232 height 112
copy font "komorebi_moves"
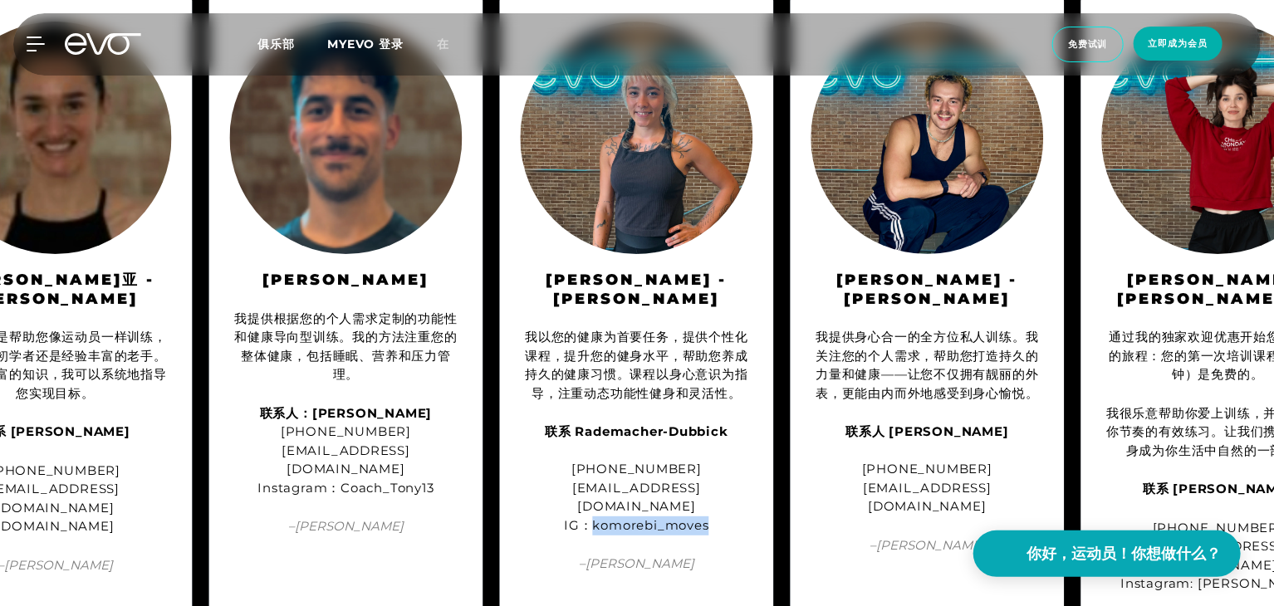
scroll to position [1661, 0]
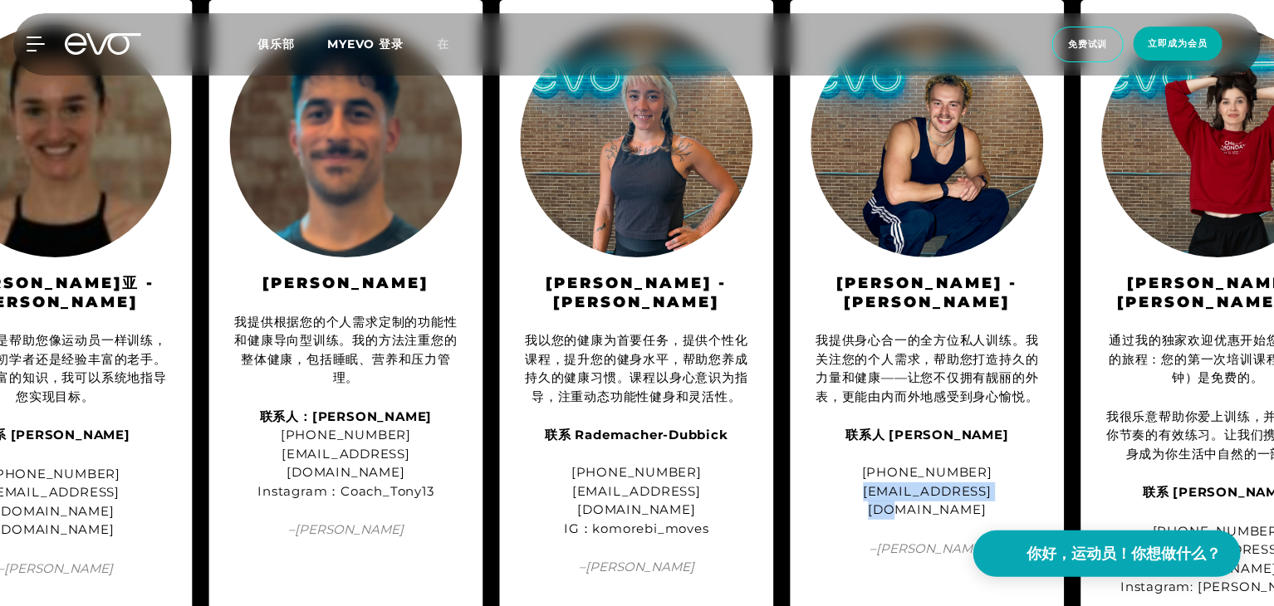
drag, startPoint x: 1000, startPoint y: 472, endPoint x: 856, endPoint y: 486, distance: 144.3
click at [856, 486] on div "我提供身心合一的全方位私人训练。我关注您的个人需求，帮助您打造持久的力量和健康——让您不仅拥有靓丽的外表，更能由内而外地感受到身心愉悦。 联系人 Luke S…" at bounding box center [927, 425] width 232 height 228
copy font "info@coachluki.com"
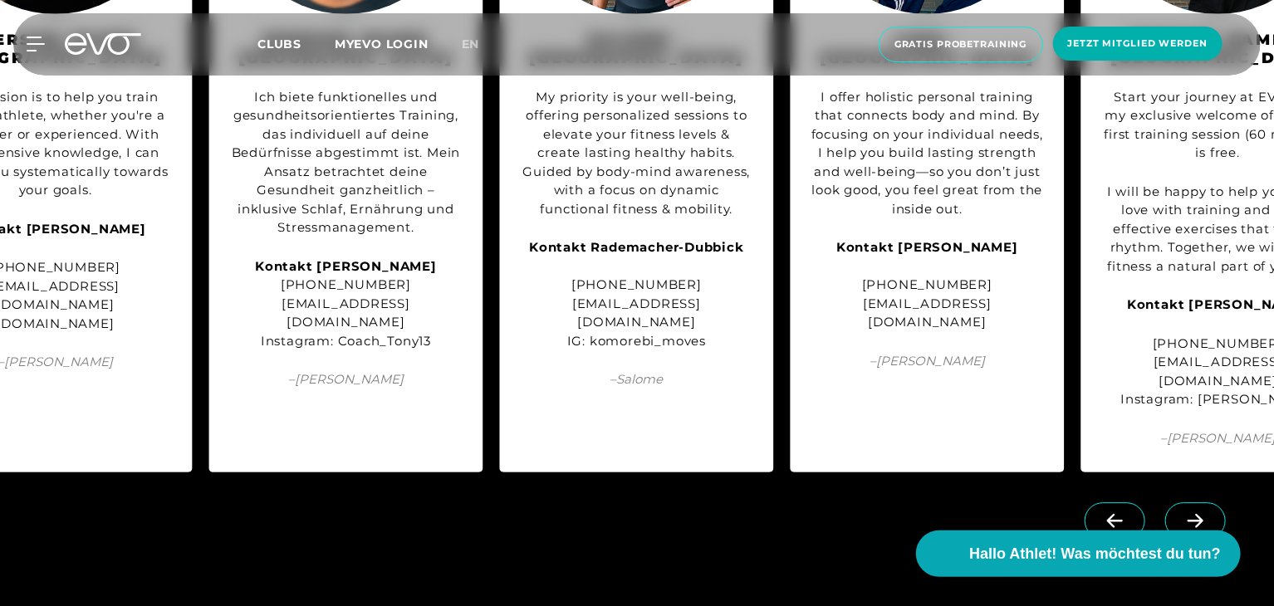
scroll to position [2043, 0]
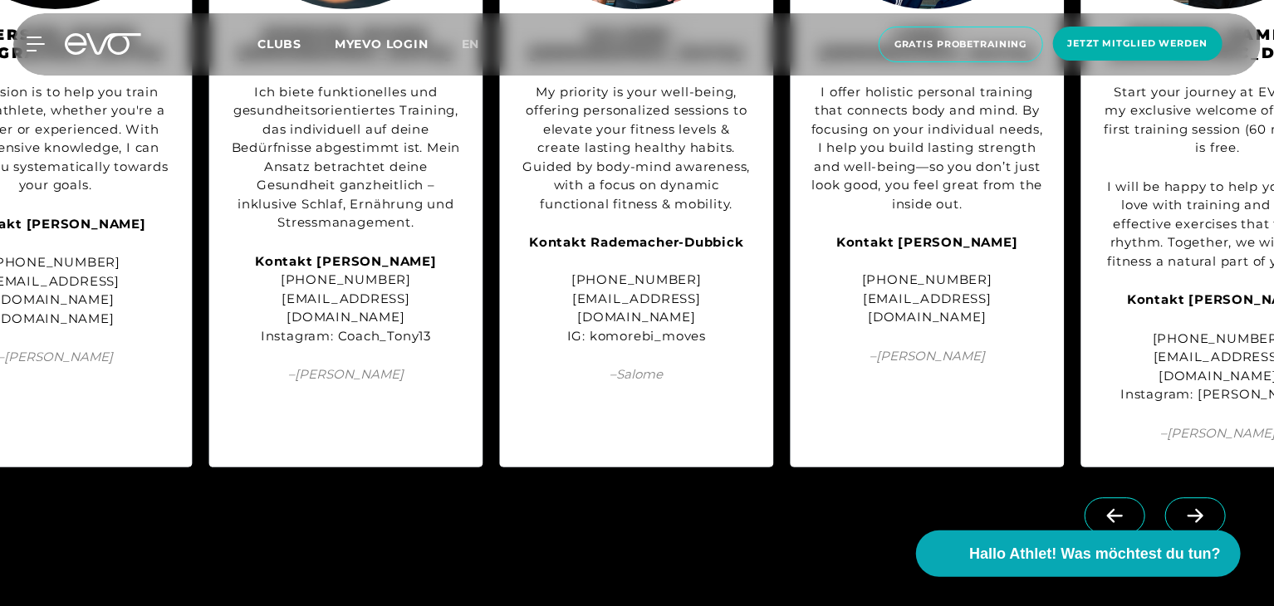
click at [1211, 497] on span at bounding box center [1195, 515] width 61 height 37
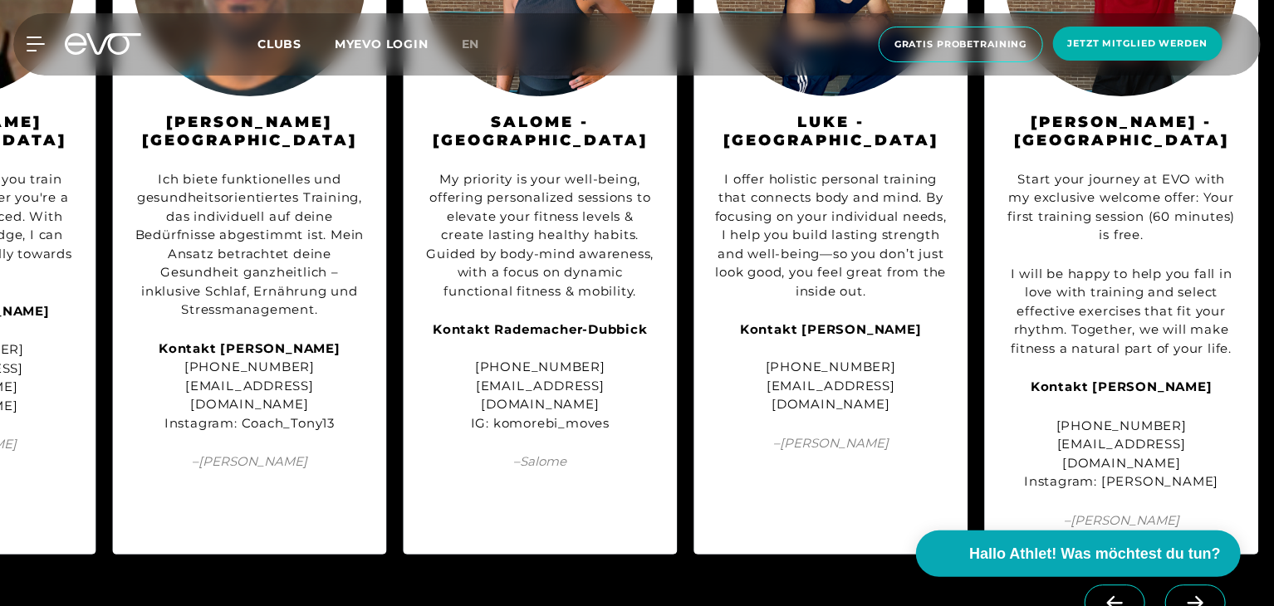
scroll to position [1960, 0]
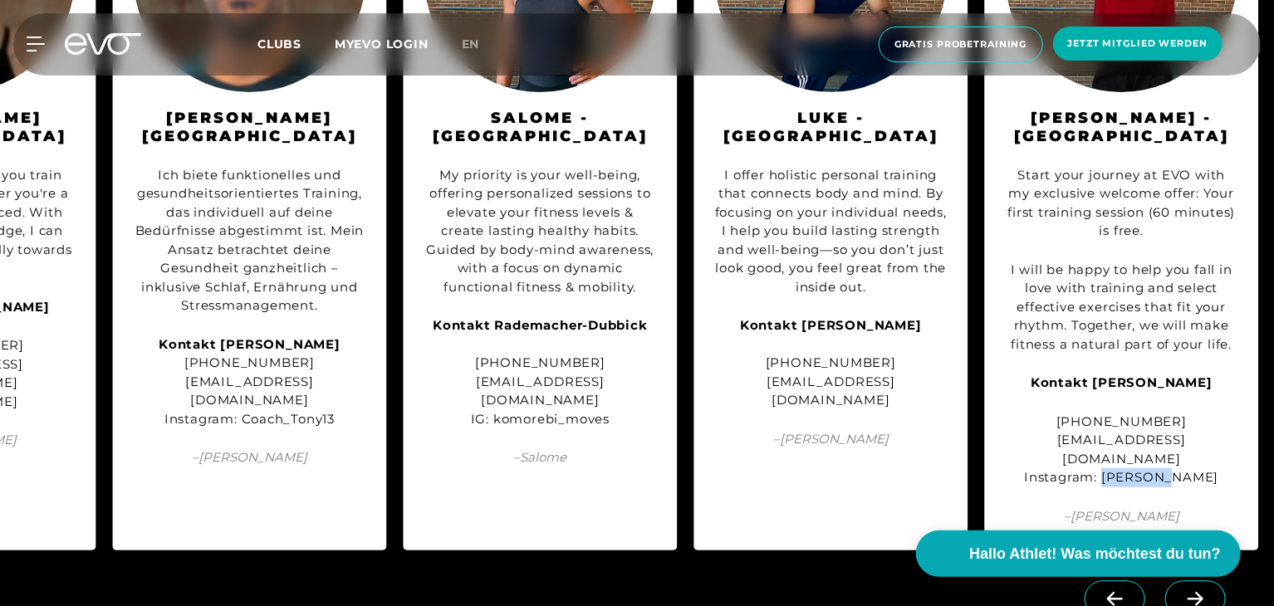
drag, startPoint x: 1185, startPoint y: 456, endPoint x: 1134, endPoint y: 464, distance: 51.3
click at [1134, 464] on div "+49 17665801346 lisareichet@gmail.com Instagram: liz_rcht" at bounding box center [1121, 450] width 232 height 75
copy div "liz_rcht"
